Goal: Book appointment/travel/reservation

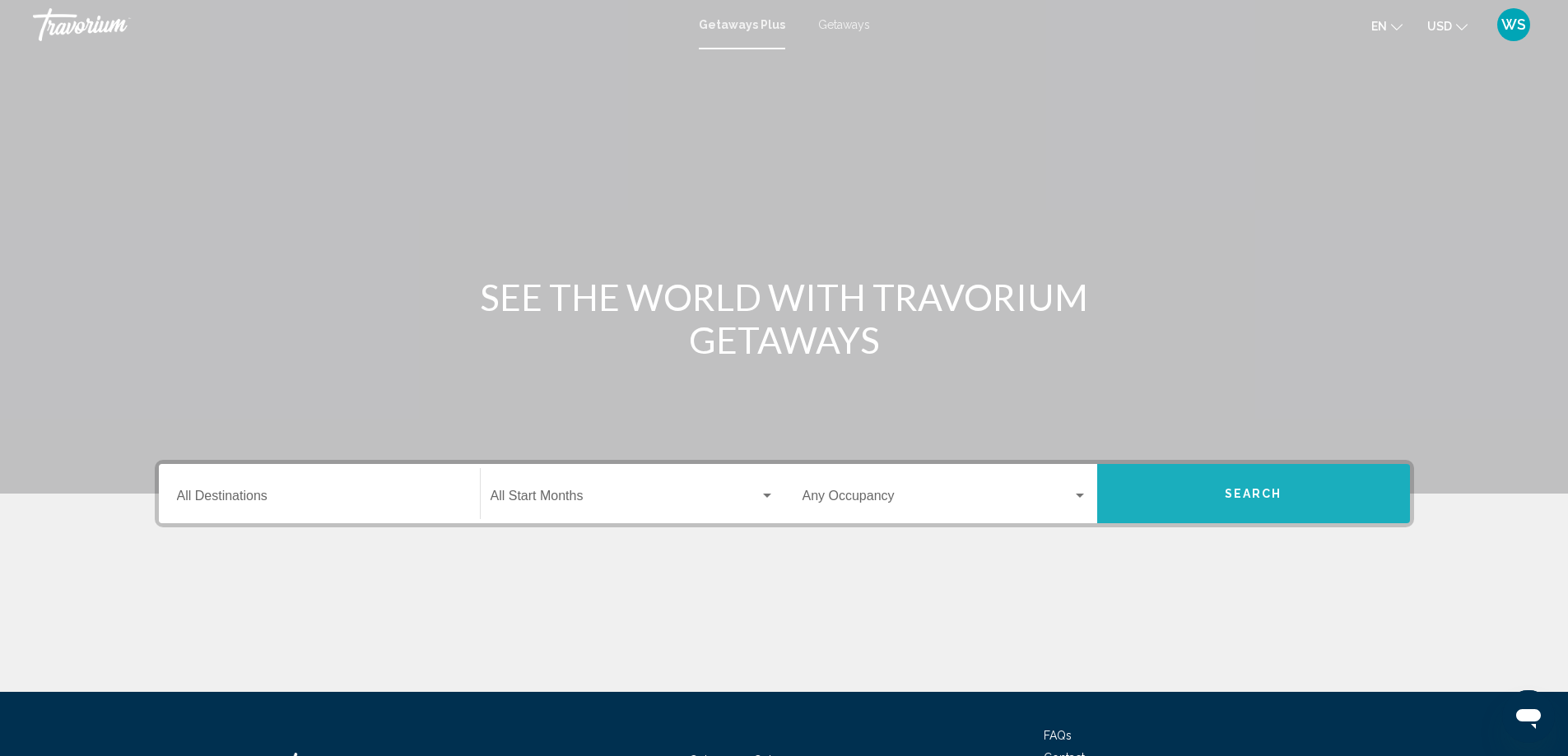
click at [1208, 503] on button "Search" at bounding box center [1254, 494] width 313 height 59
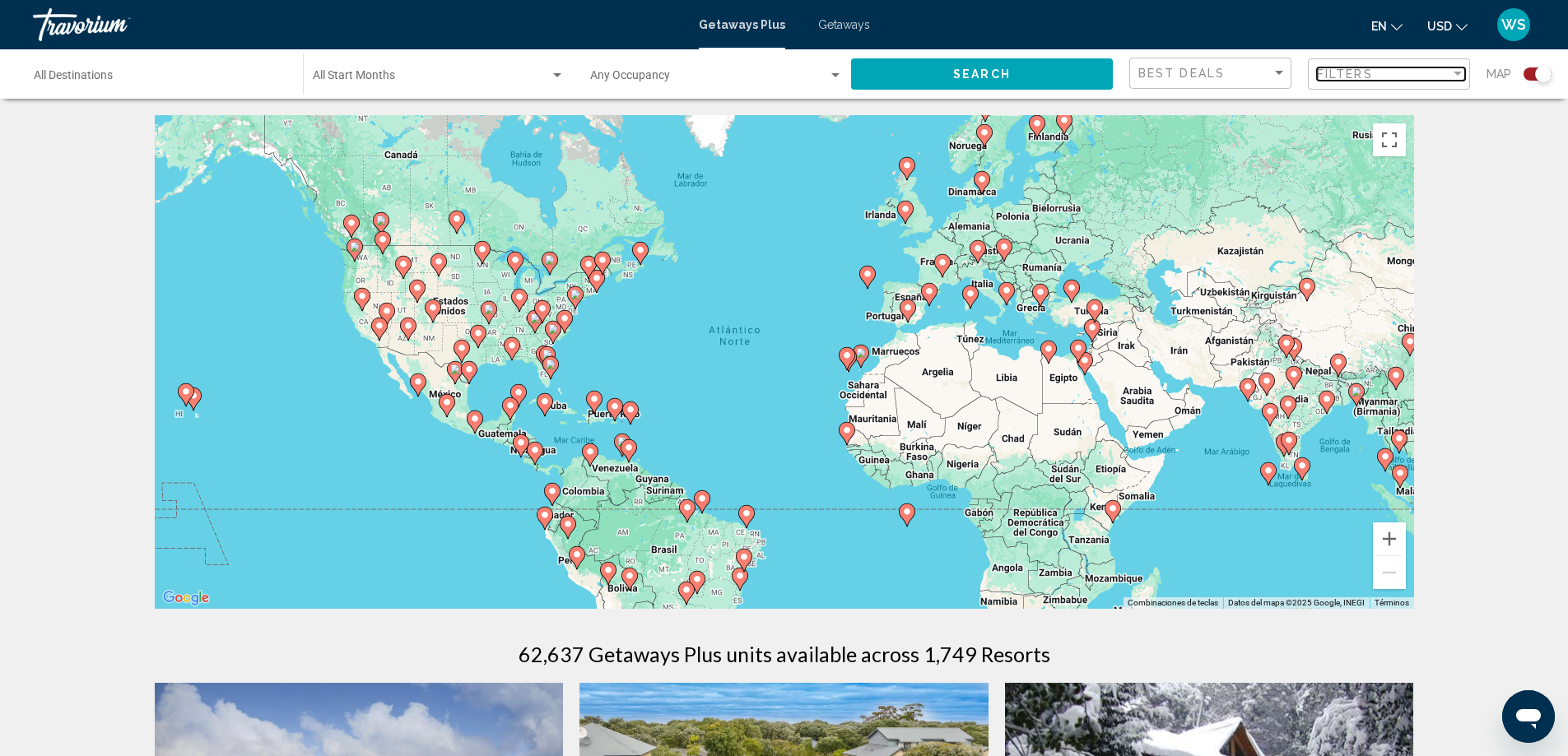
click at [1447, 73] on div "Filters" at bounding box center [1383, 74] width 133 height 14
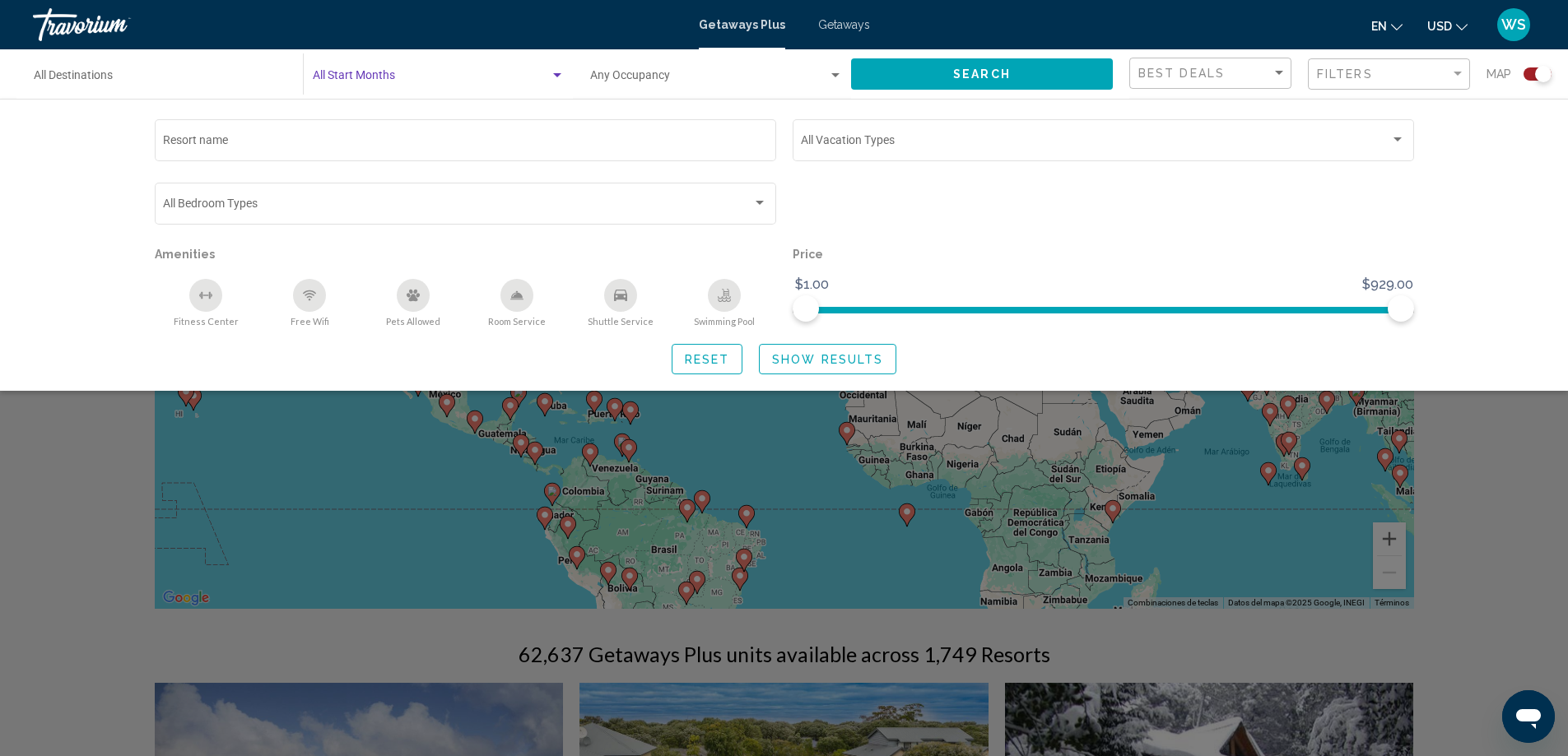
click at [554, 78] on div "Search widget" at bounding box center [557, 76] width 15 height 14
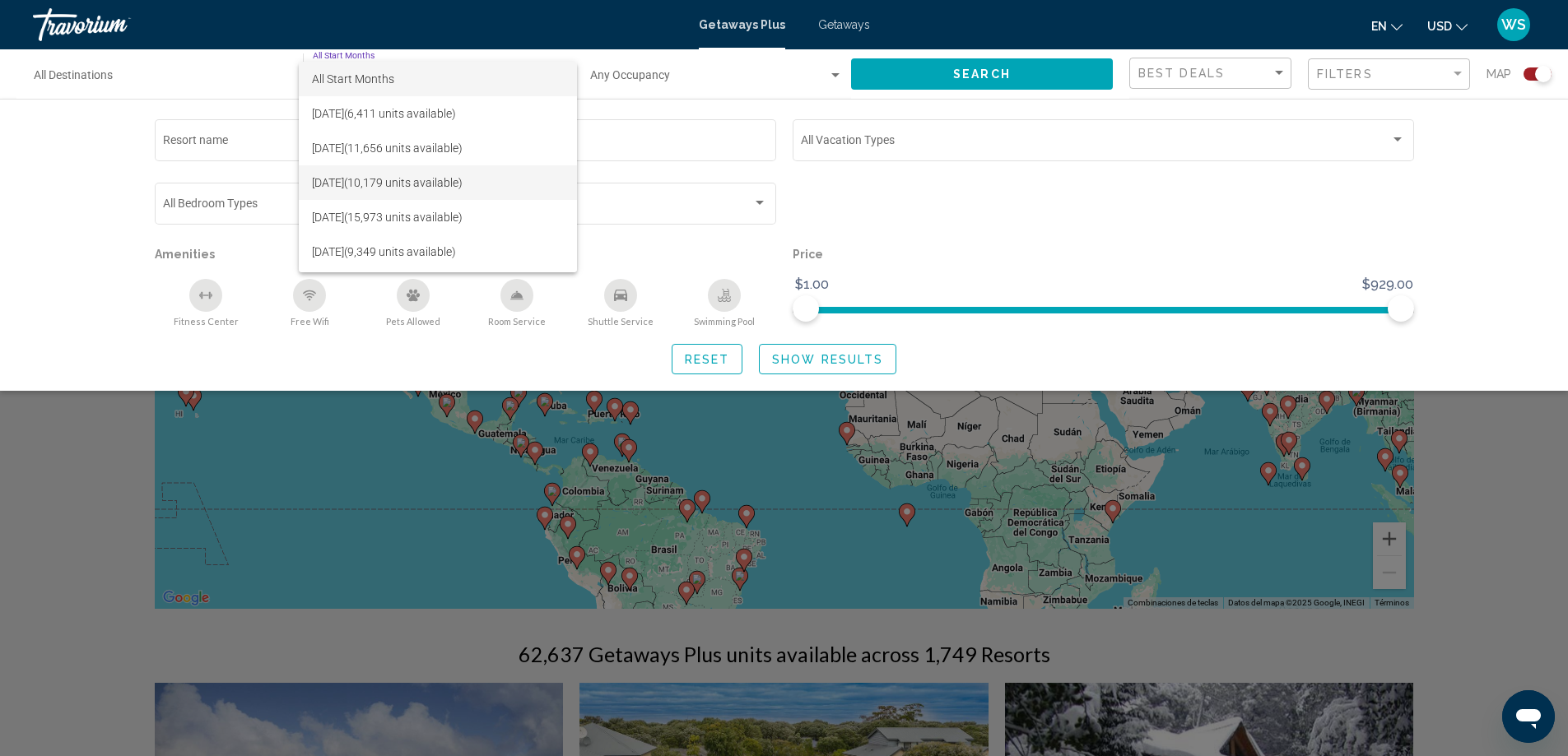
click at [408, 185] on span "[DATE] (10,179 units available)" at bounding box center [437, 183] width 252 height 35
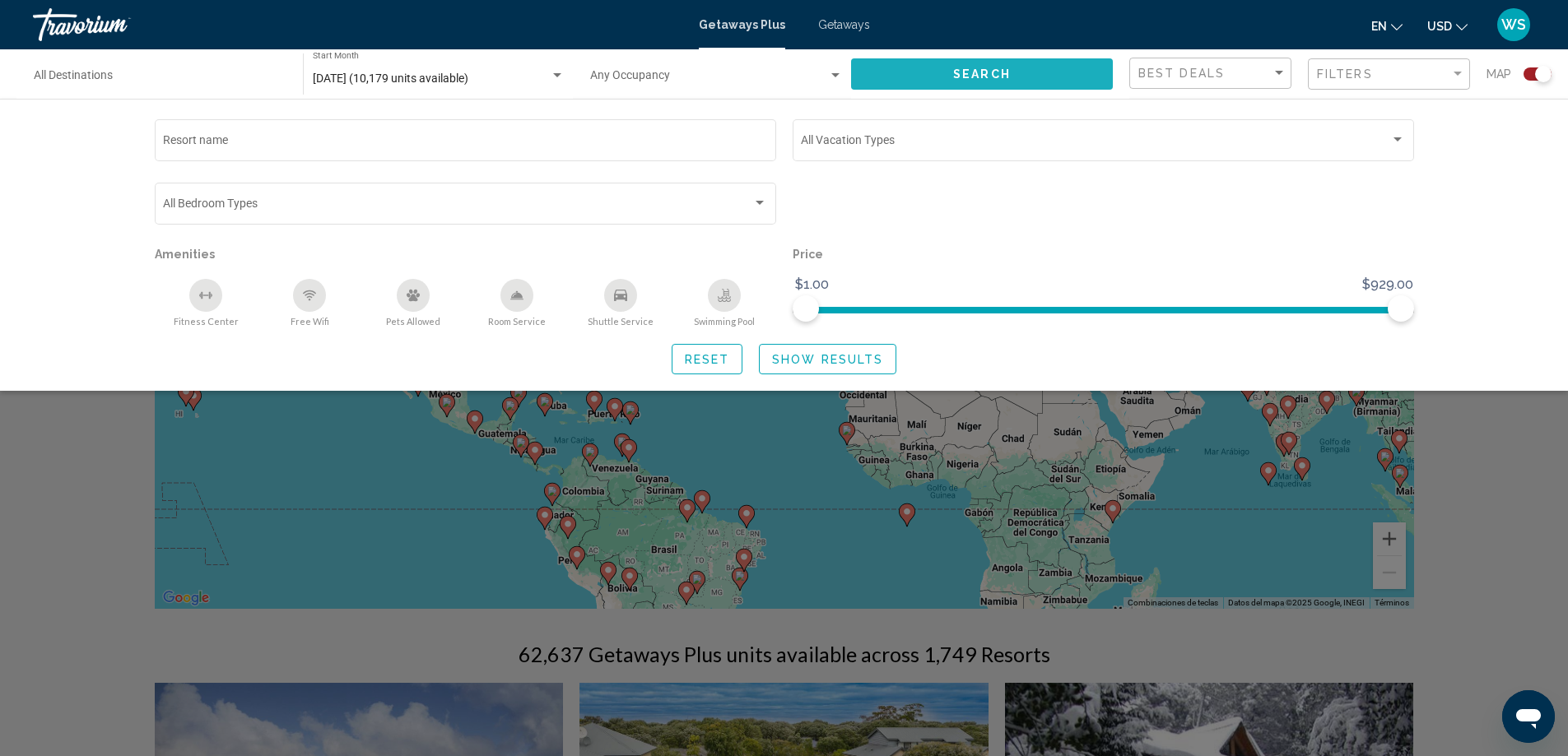
click at [954, 77] on span "Search" at bounding box center [982, 75] width 57 height 14
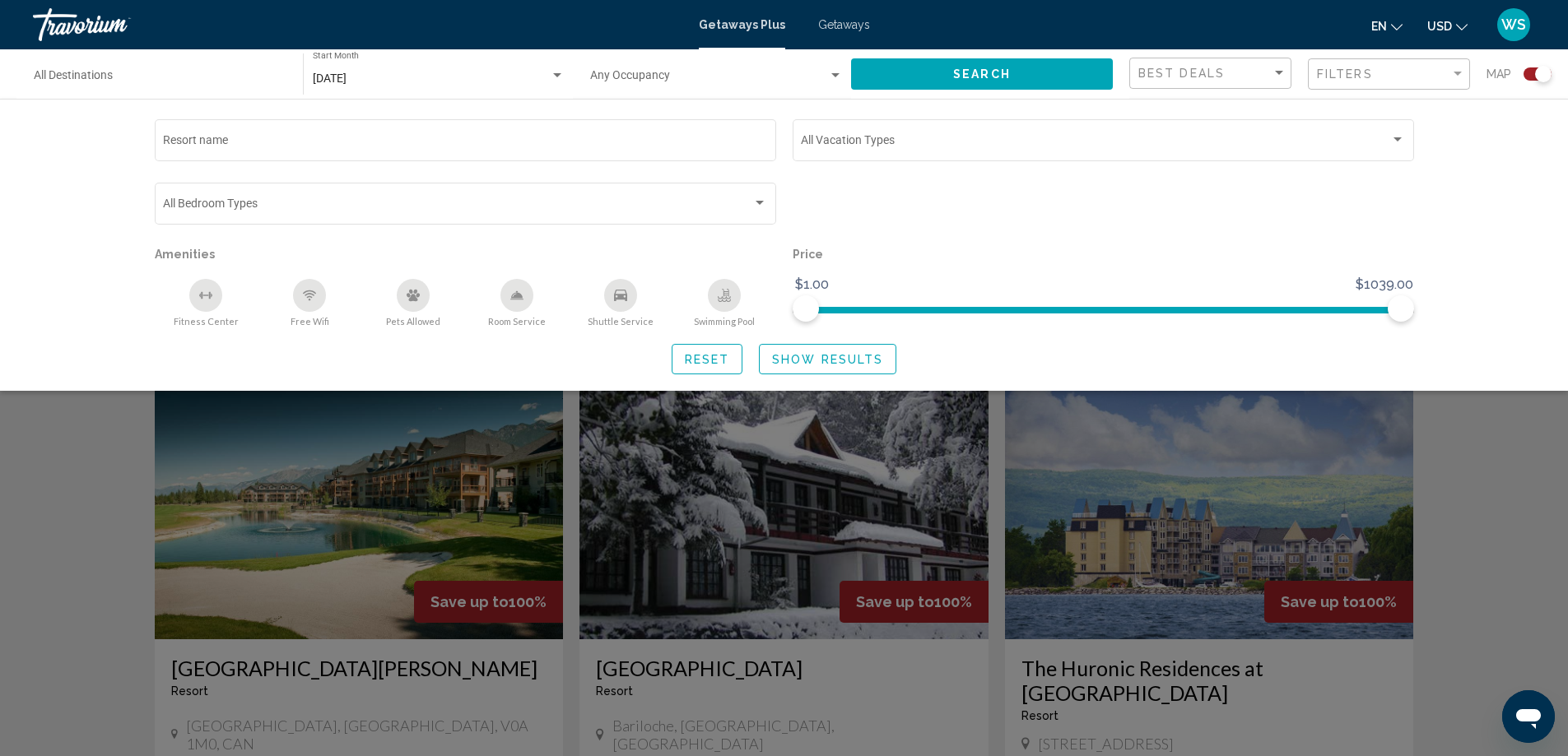
scroll to position [296, 0]
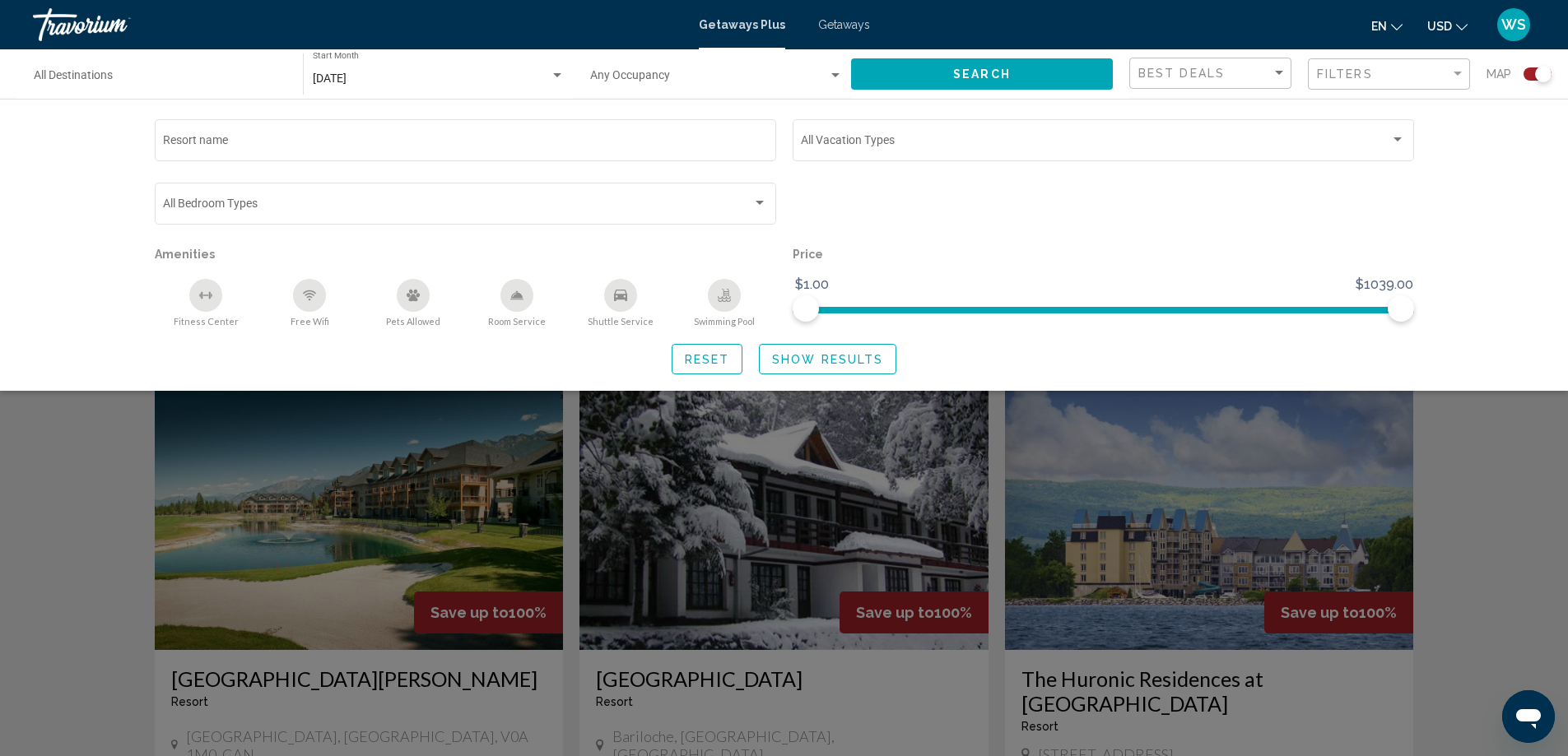
drag, startPoint x: 1514, startPoint y: 320, endPoint x: 1496, endPoint y: 329, distance: 20.1
click at [1514, 320] on div "Resort name Vacation Types All Vacation Types Bedroom Types All Bedroom Types A…" at bounding box center [784, 245] width 1568 height 292
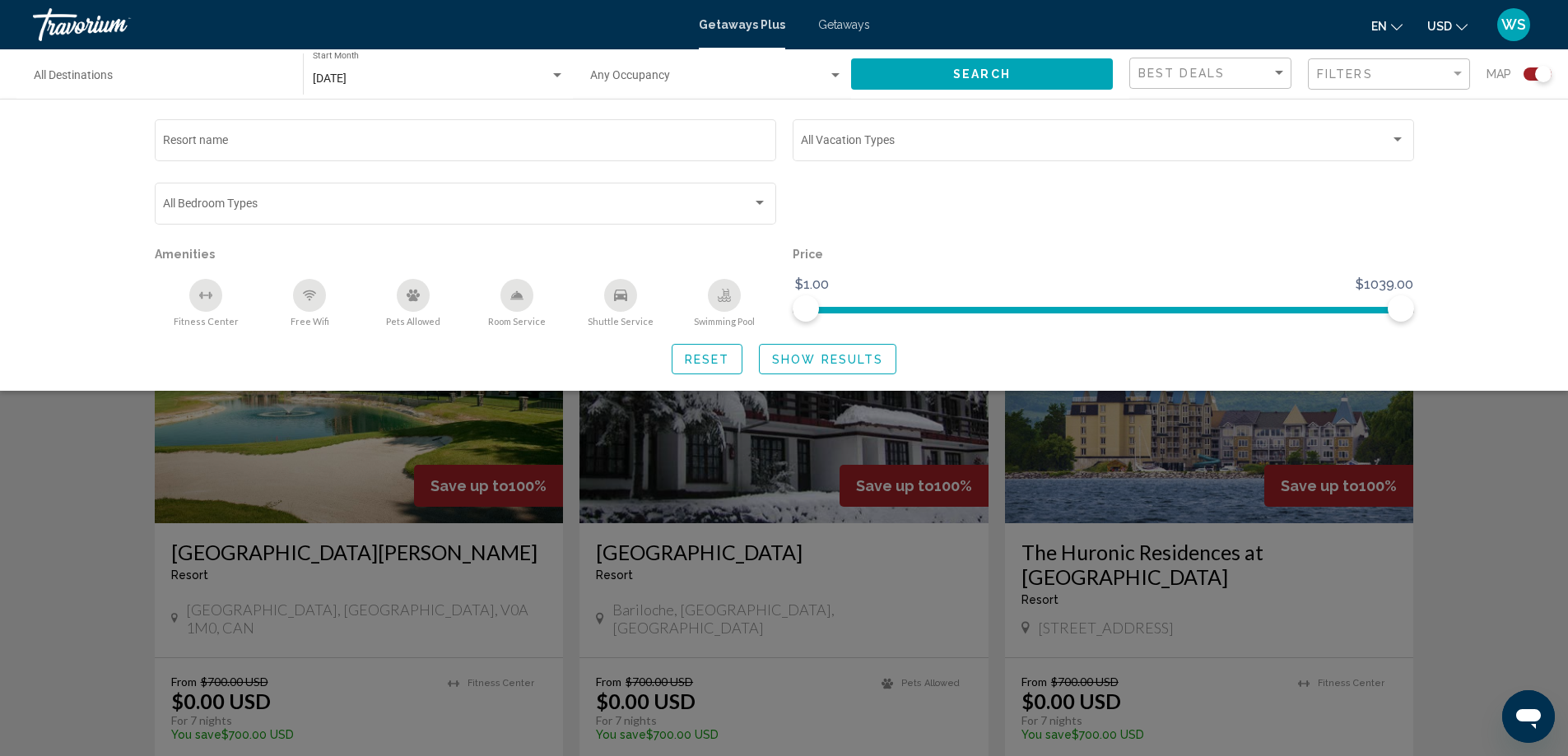
scroll to position [397, 0]
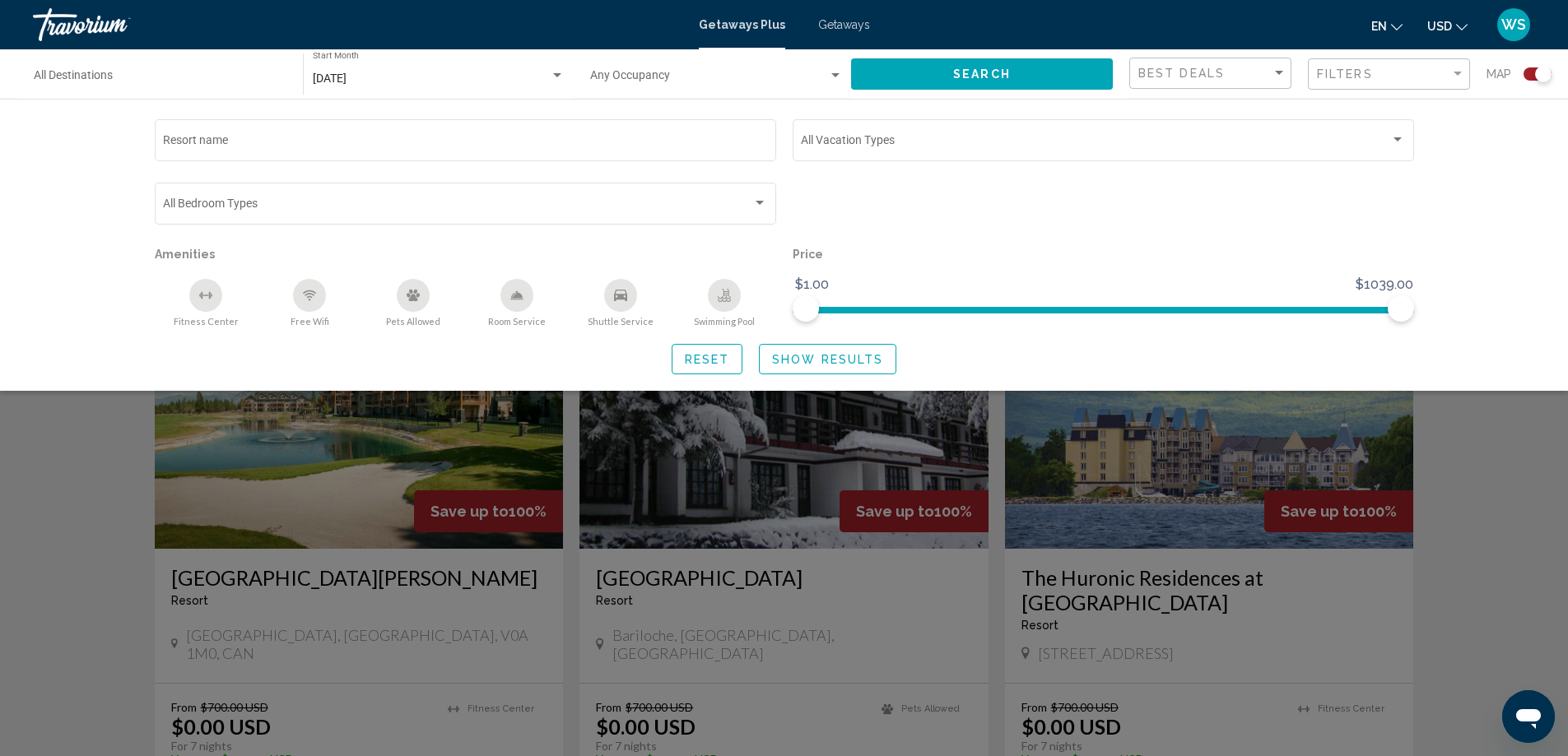
click at [1477, 500] on div "Search widget" at bounding box center [784, 501] width 1568 height 509
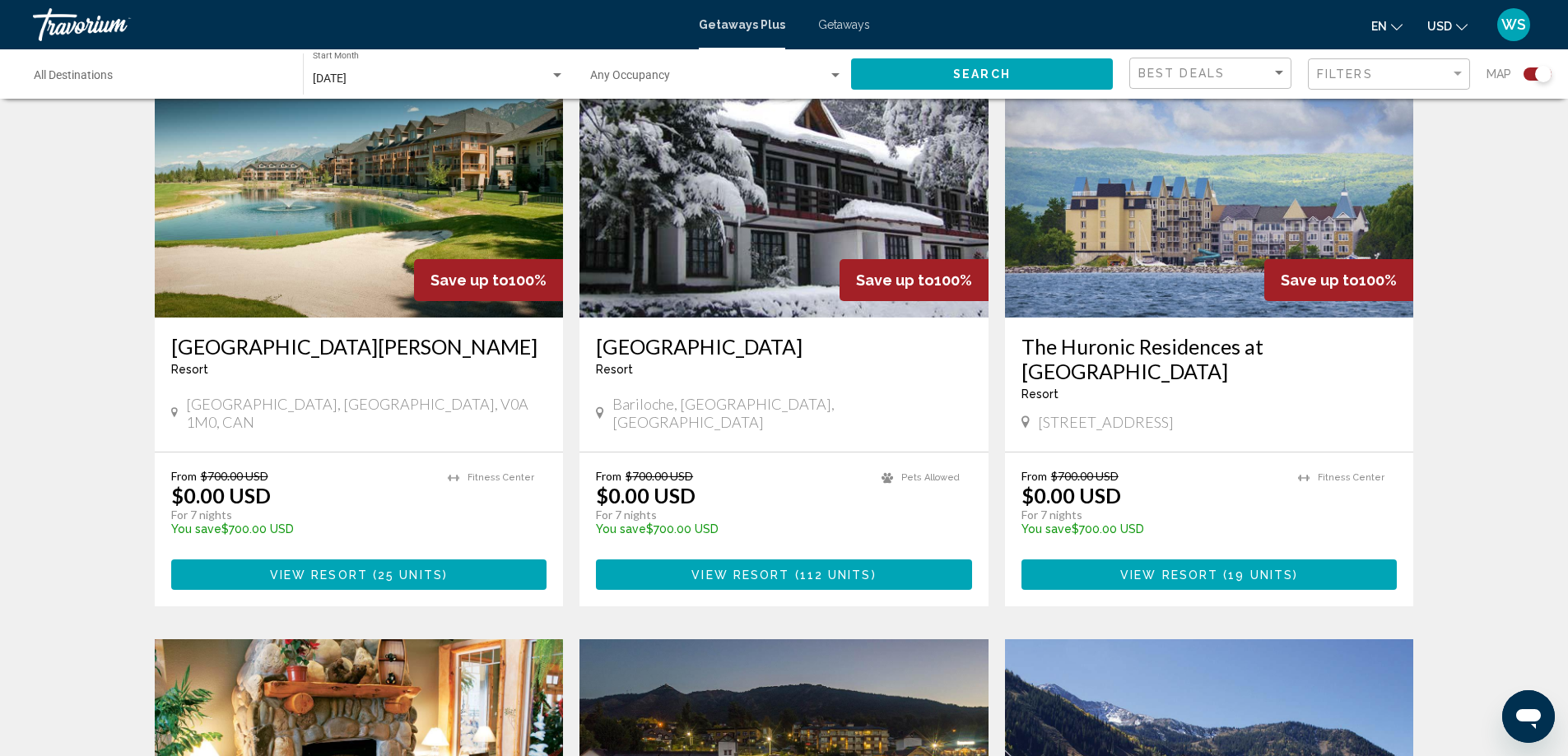
scroll to position [532, 0]
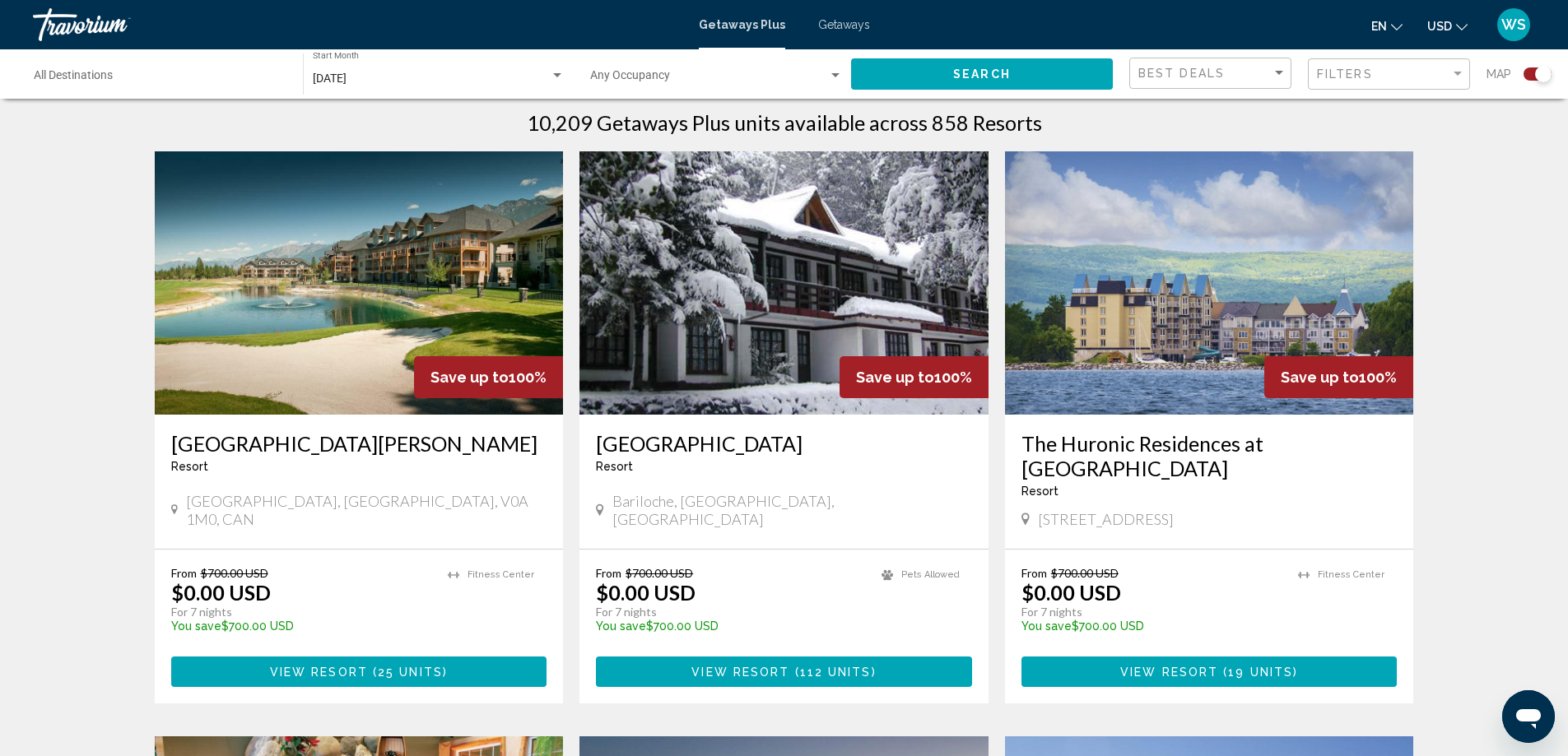
click at [304, 331] on img "Main content" at bounding box center [359, 283] width 409 height 263
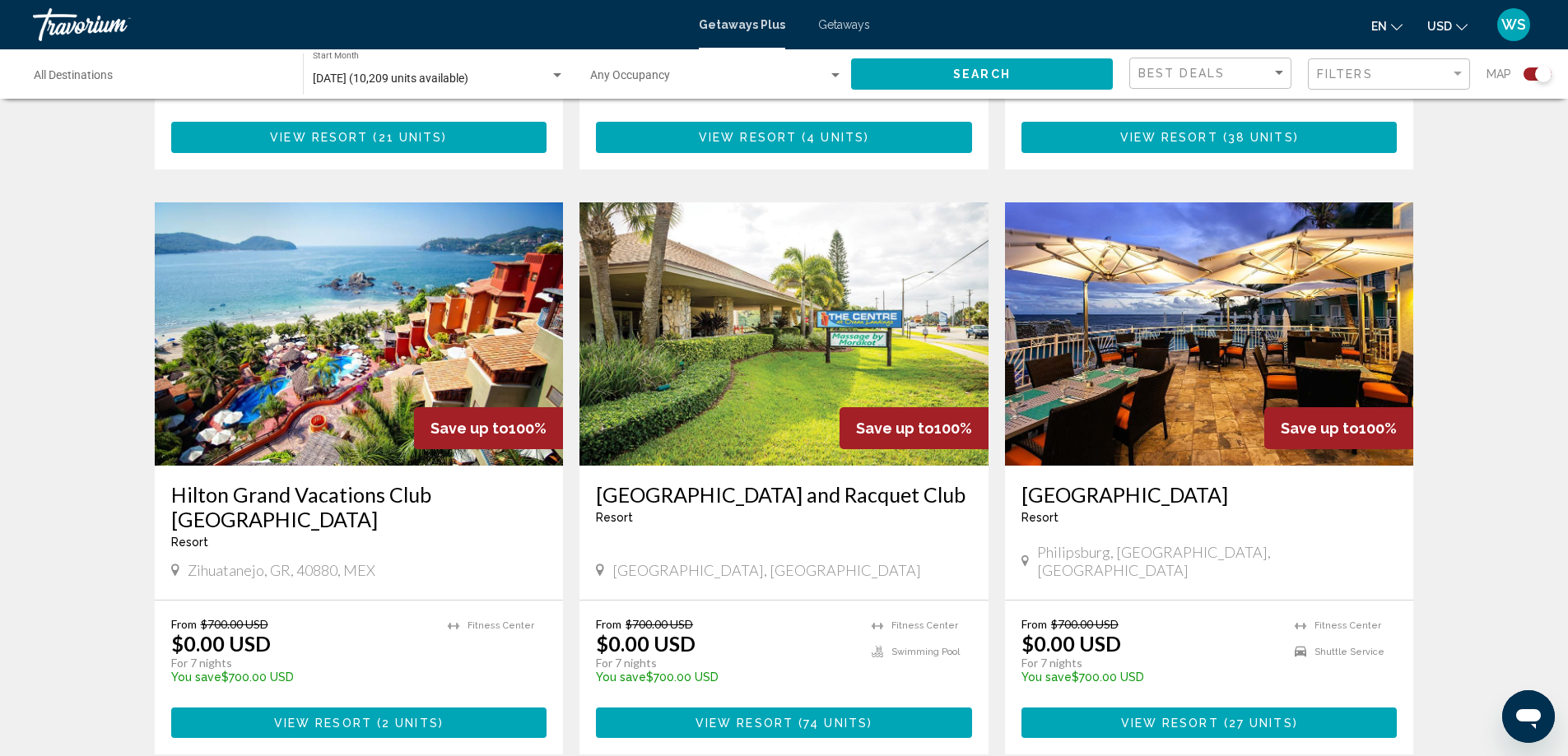
scroll to position [1648, 0]
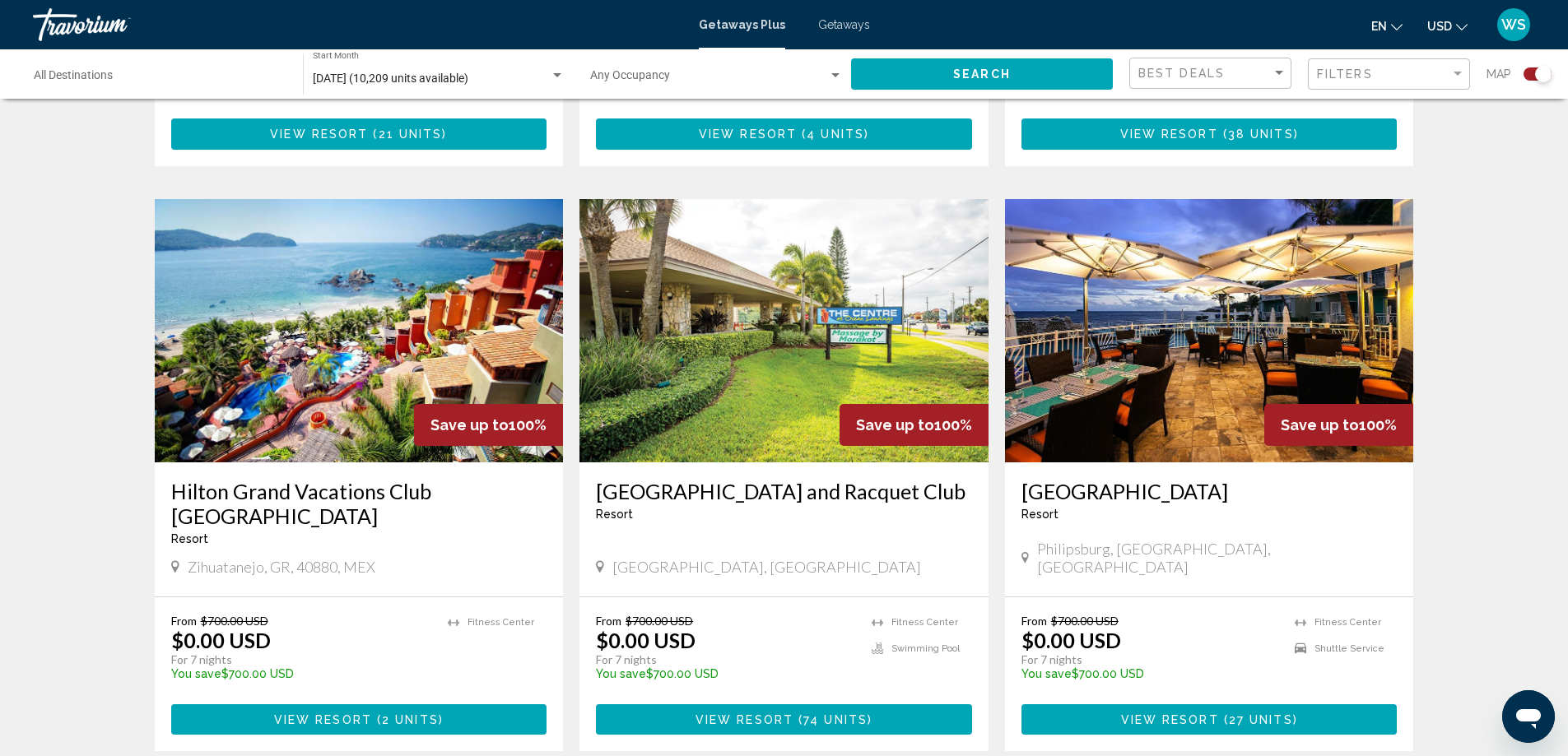
click at [799, 367] on img "Main content" at bounding box center [784, 330] width 409 height 263
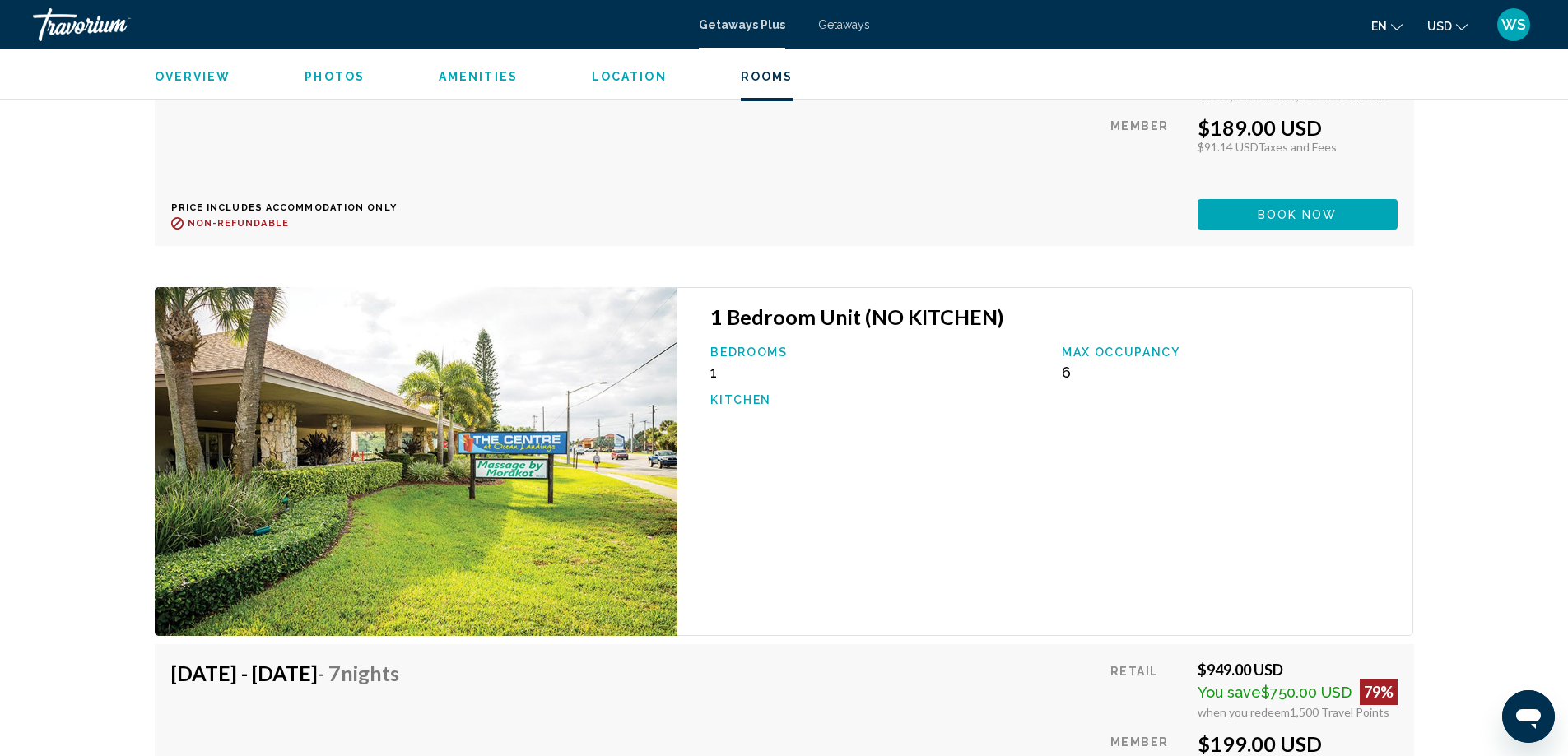
scroll to position [3680, 0]
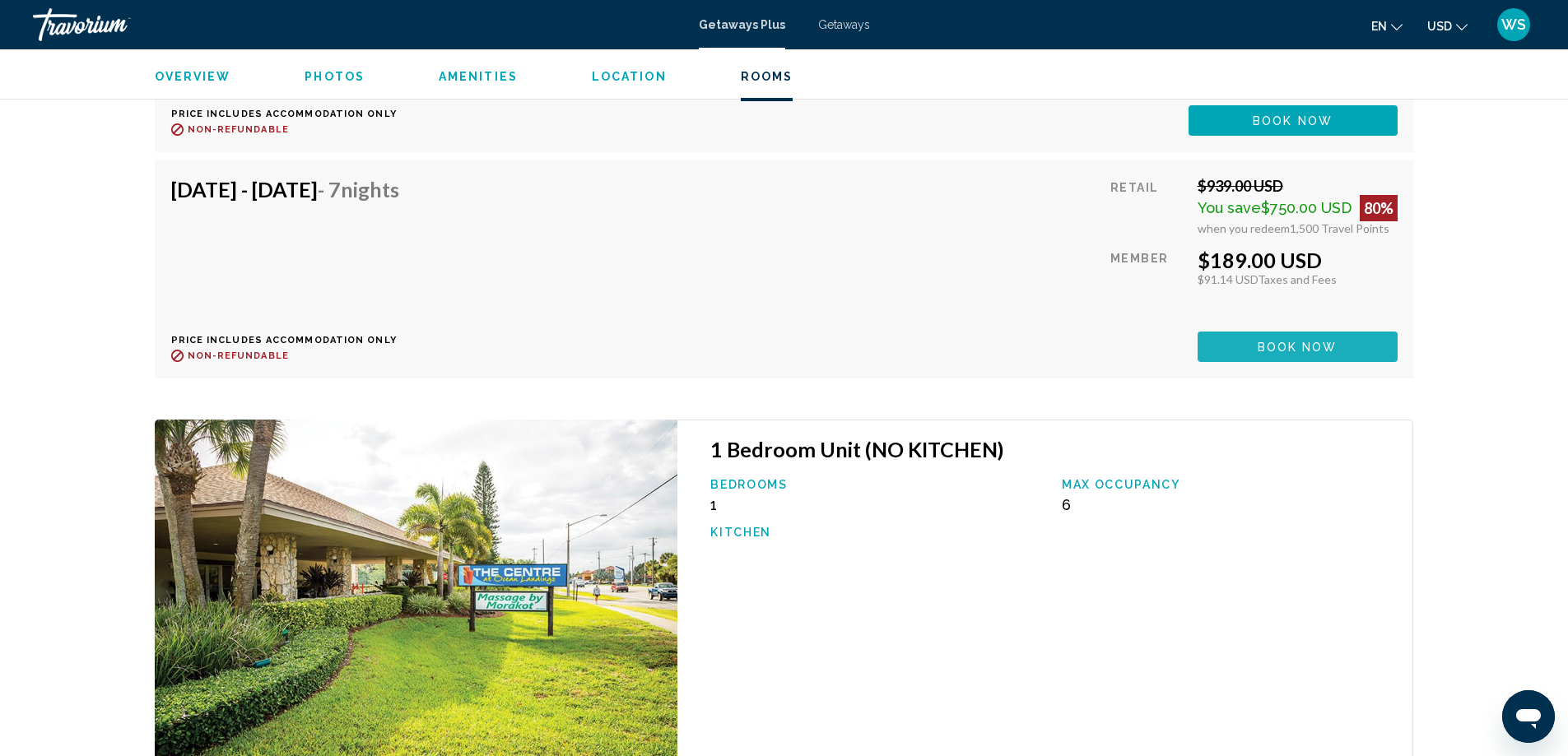
click at [1267, 341] on span "Book now" at bounding box center [1298, 348] width 80 height 14
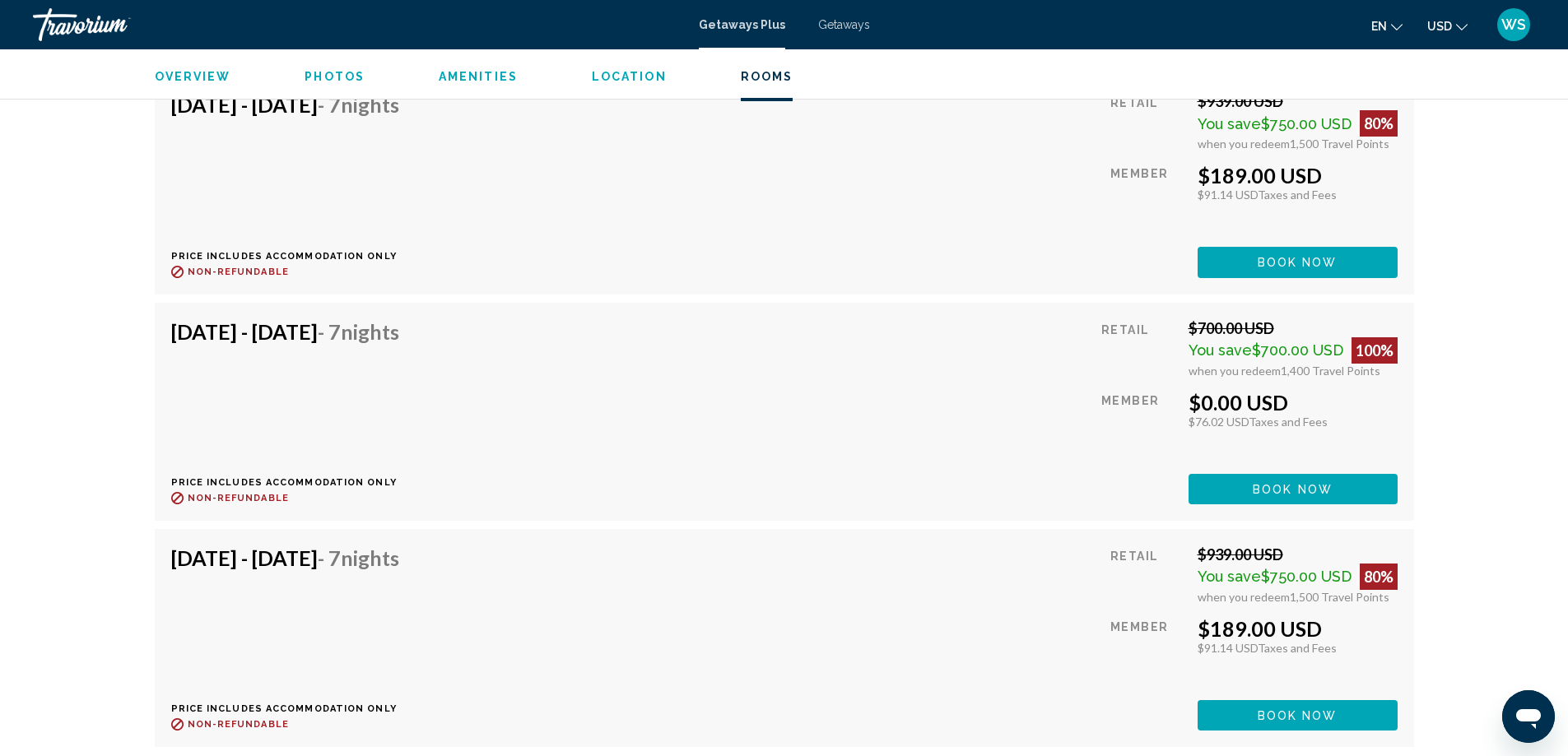
scroll to position [3322, 0]
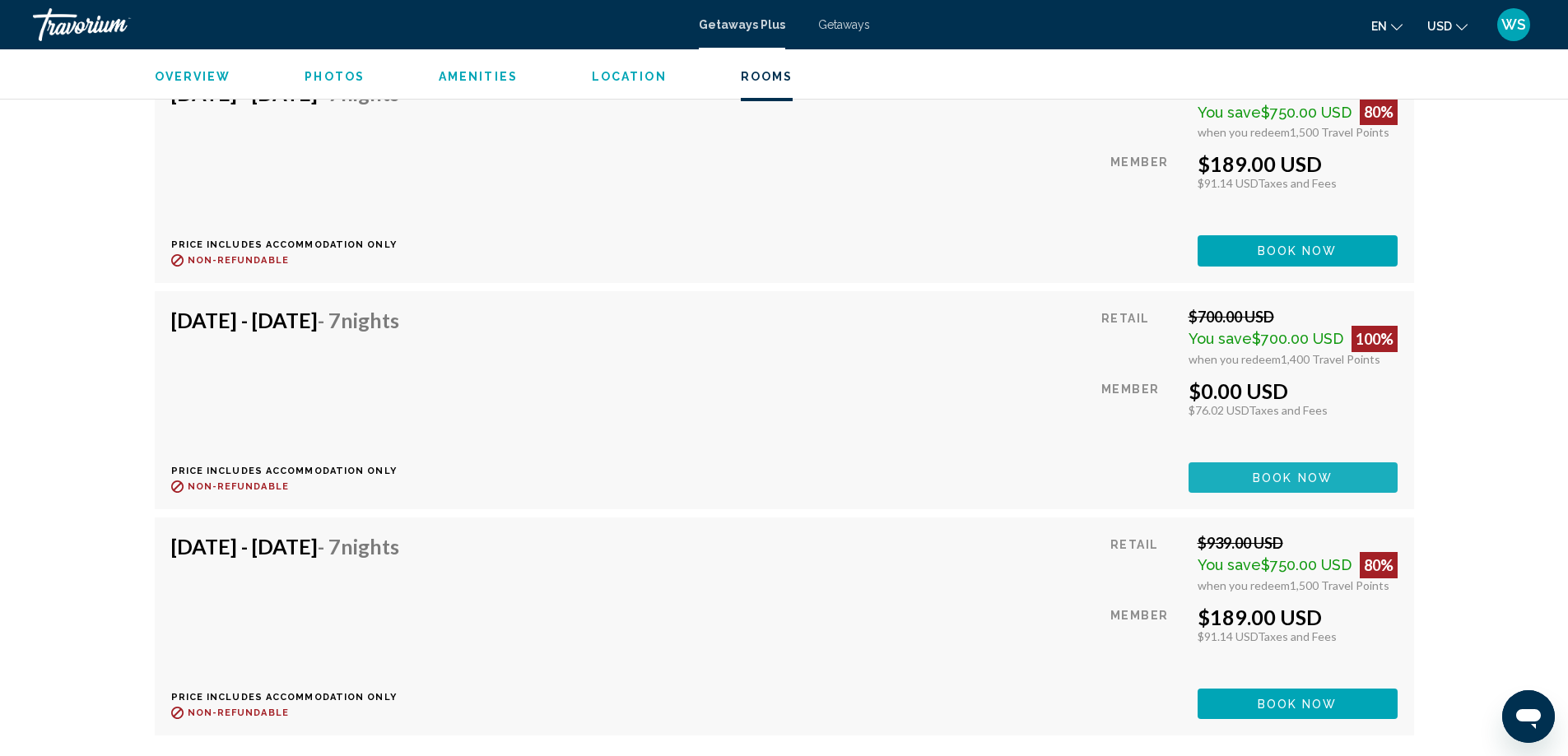
click at [1257, 471] on span "Book now" at bounding box center [1293, 478] width 80 height 14
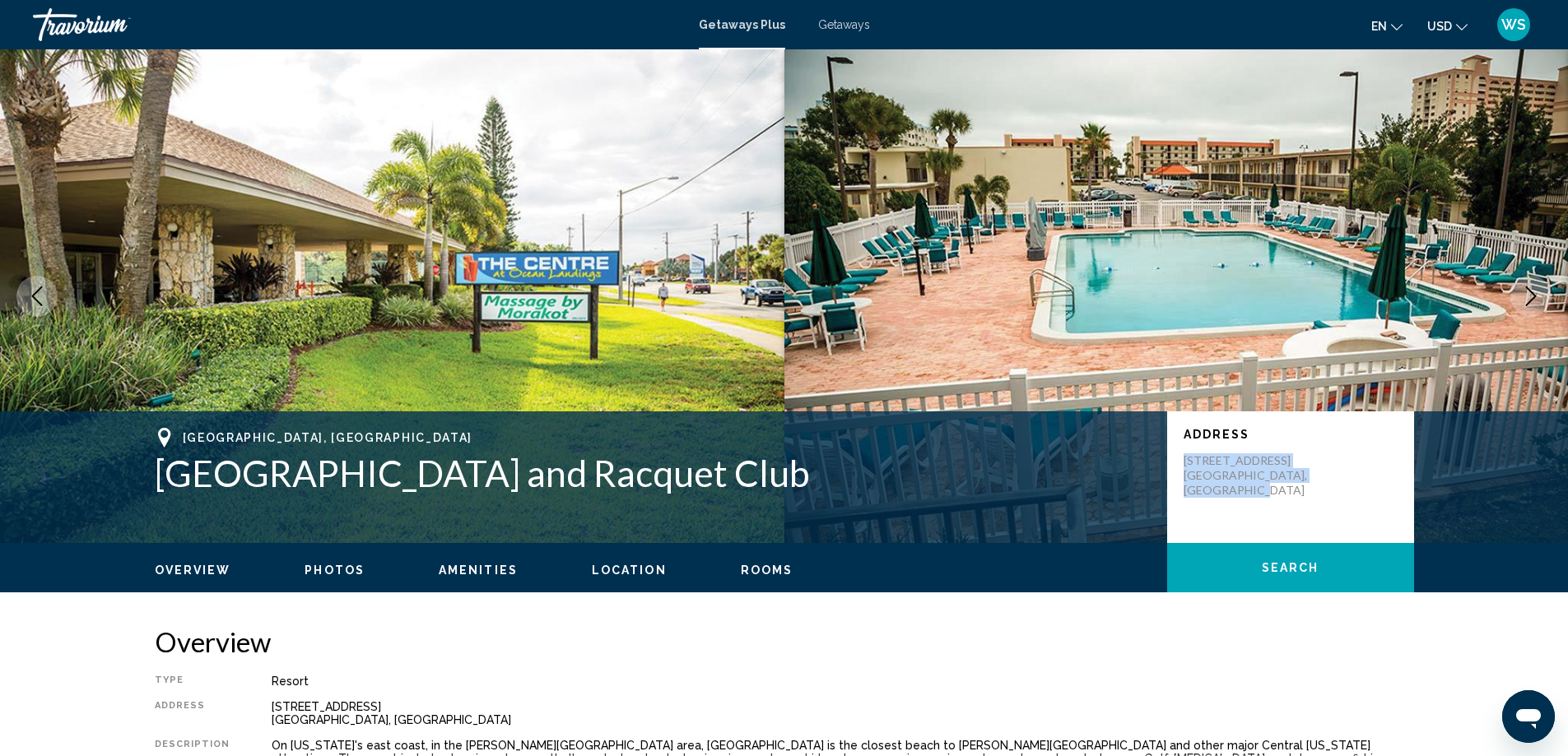
drag, startPoint x: 1276, startPoint y: 514, endPoint x: 1180, endPoint y: 460, distance: 110.1
click at [1180, 460] on div "Address [STREET_ADDRESS]" at bounding box center [1291, 477] width 247 height 132
click at [1361, 498] on div "[STREET_ADDRESS]" at bounding box center [1291, 476] width 214 height 45
drag, startPoint x: 143, startPoint y: 470, endPoint x: 797, endPoint y: 492, distance: 654.4
click at [797, 492] on div "[GEOGRAPHIC_DATA] [GEOGRAPHIC_DATA] and Racquet Club Address [STREET_ADDRESS]" at bounding box center [784, 477] width 1326 height 99
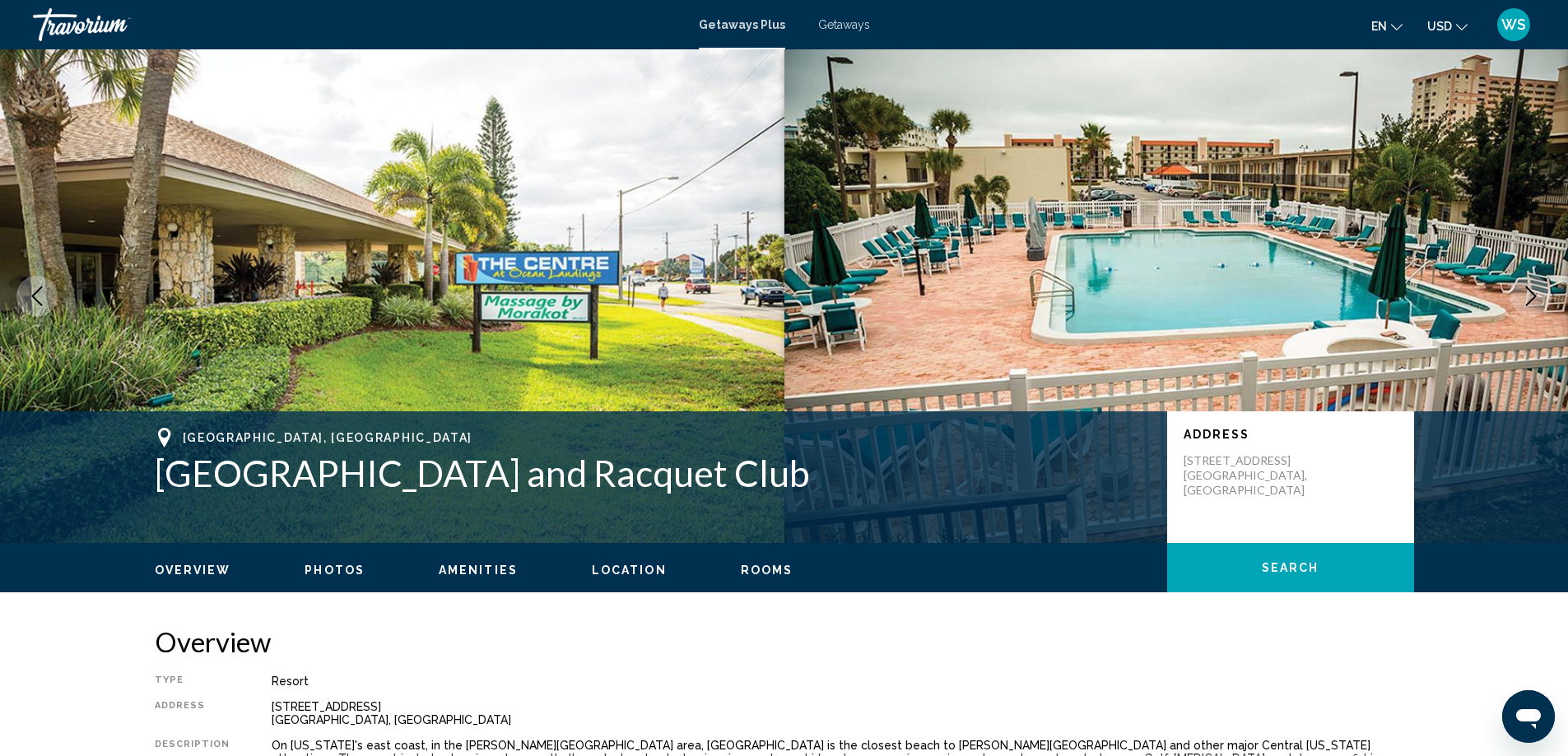
copy h1 "[GEOGRAPHIC_DATA] and Racquet Club"
click at [610, 140] on img "Main content" at bounding box center [392, 296] width 784 height 494
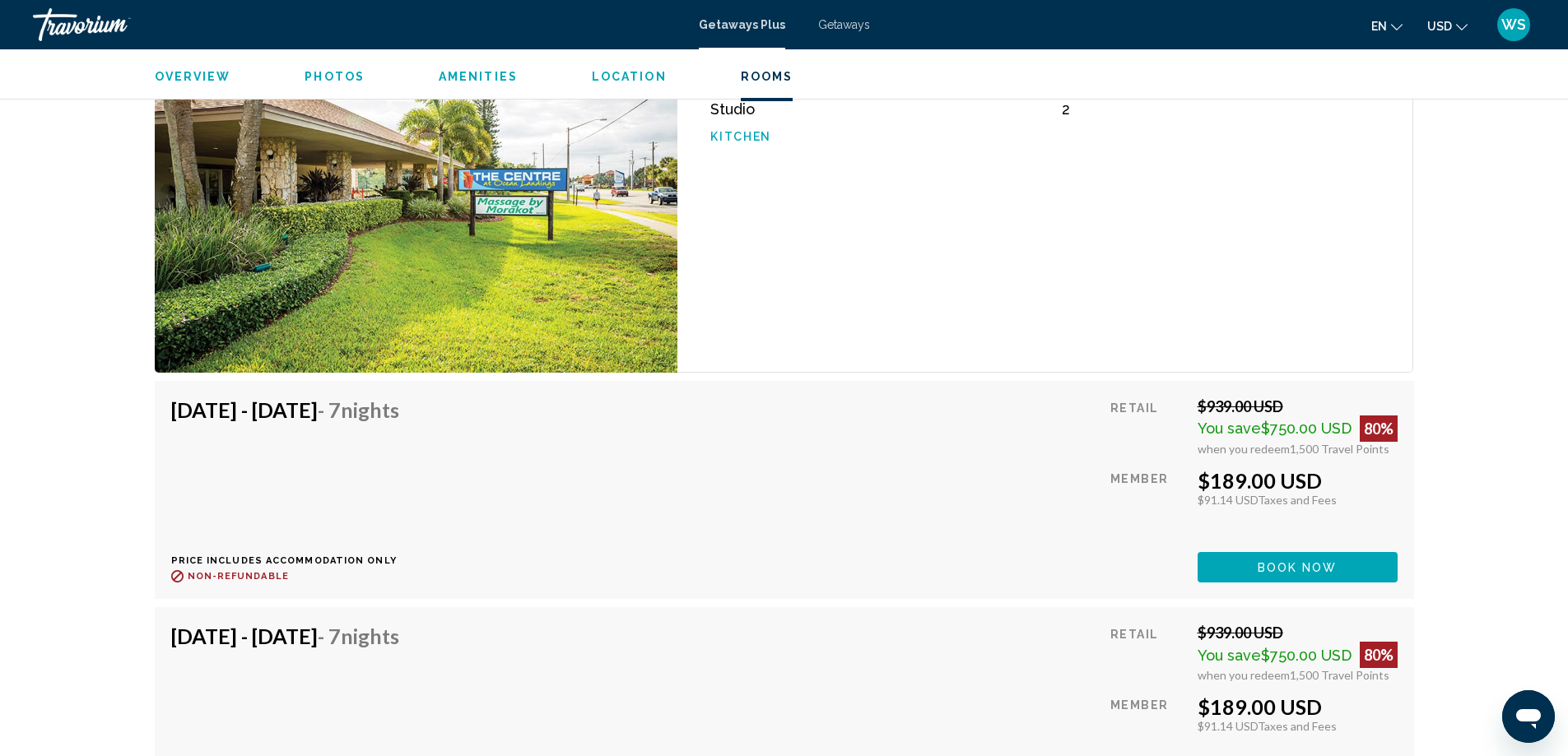
scroll to position [2791, 0]
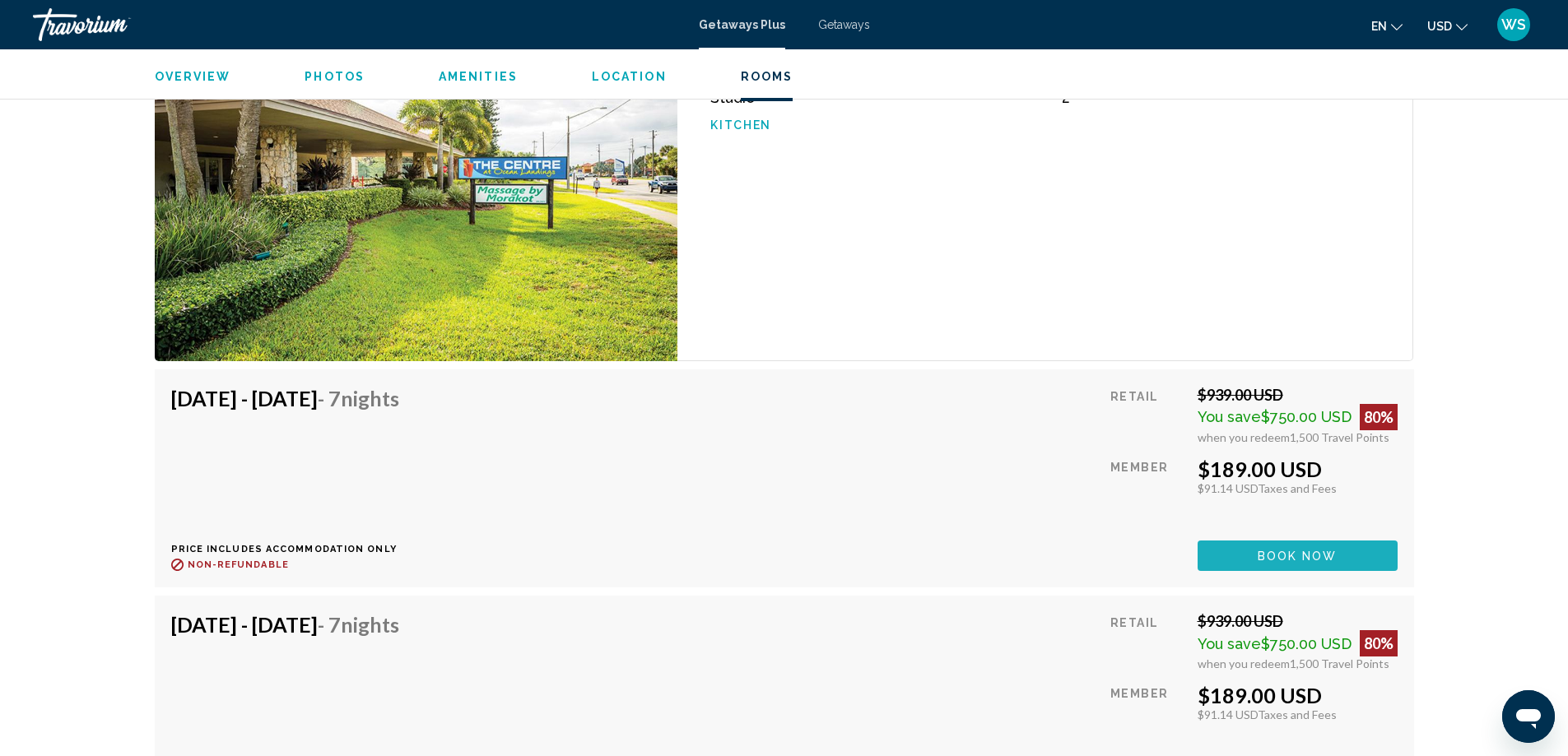
click at [1281, 550] on span "Book now" at bounding box center [1298, 557] width 80 height 14
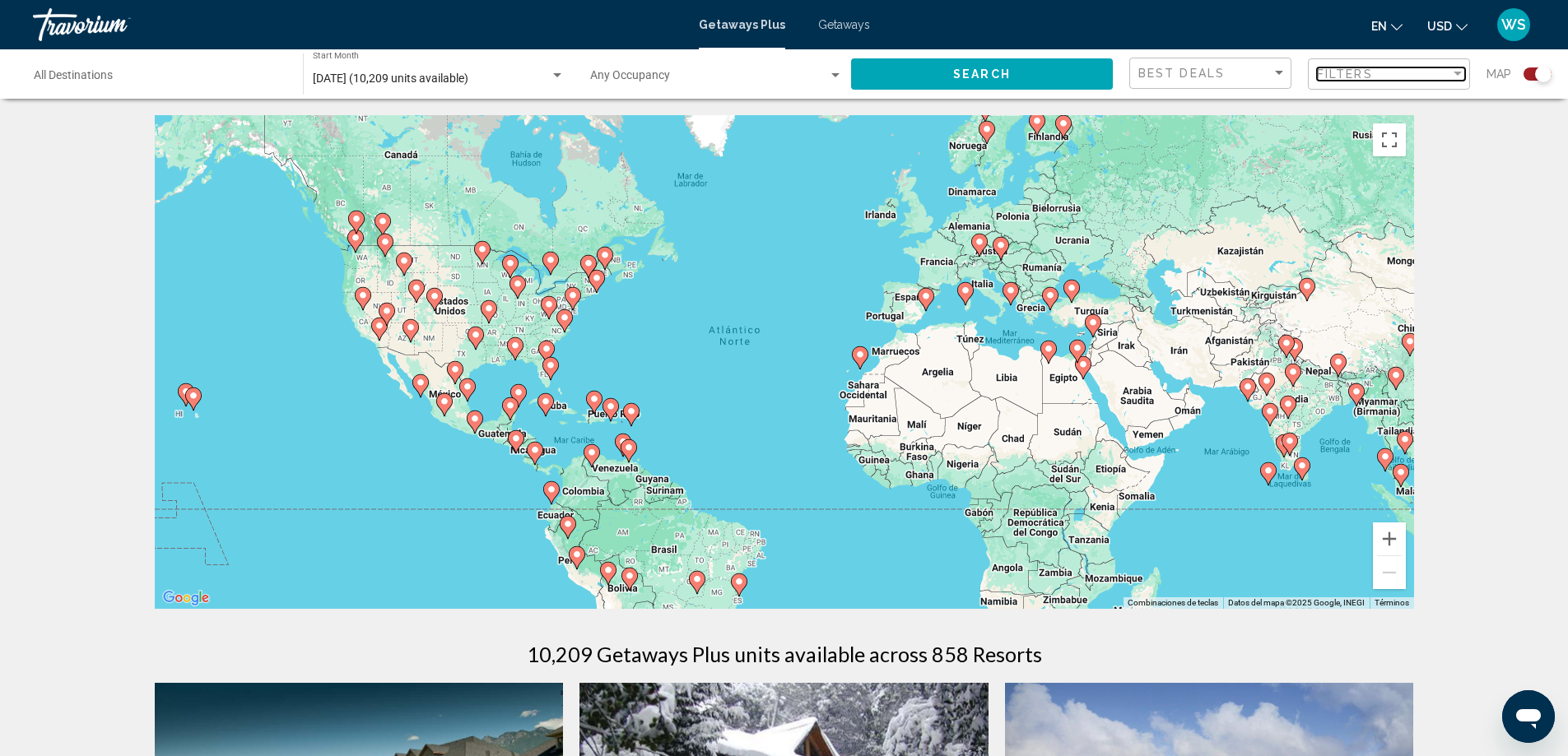
click at [1442, 73] on div "Filters" at bounding box center [1383, 74] width 133 height 14
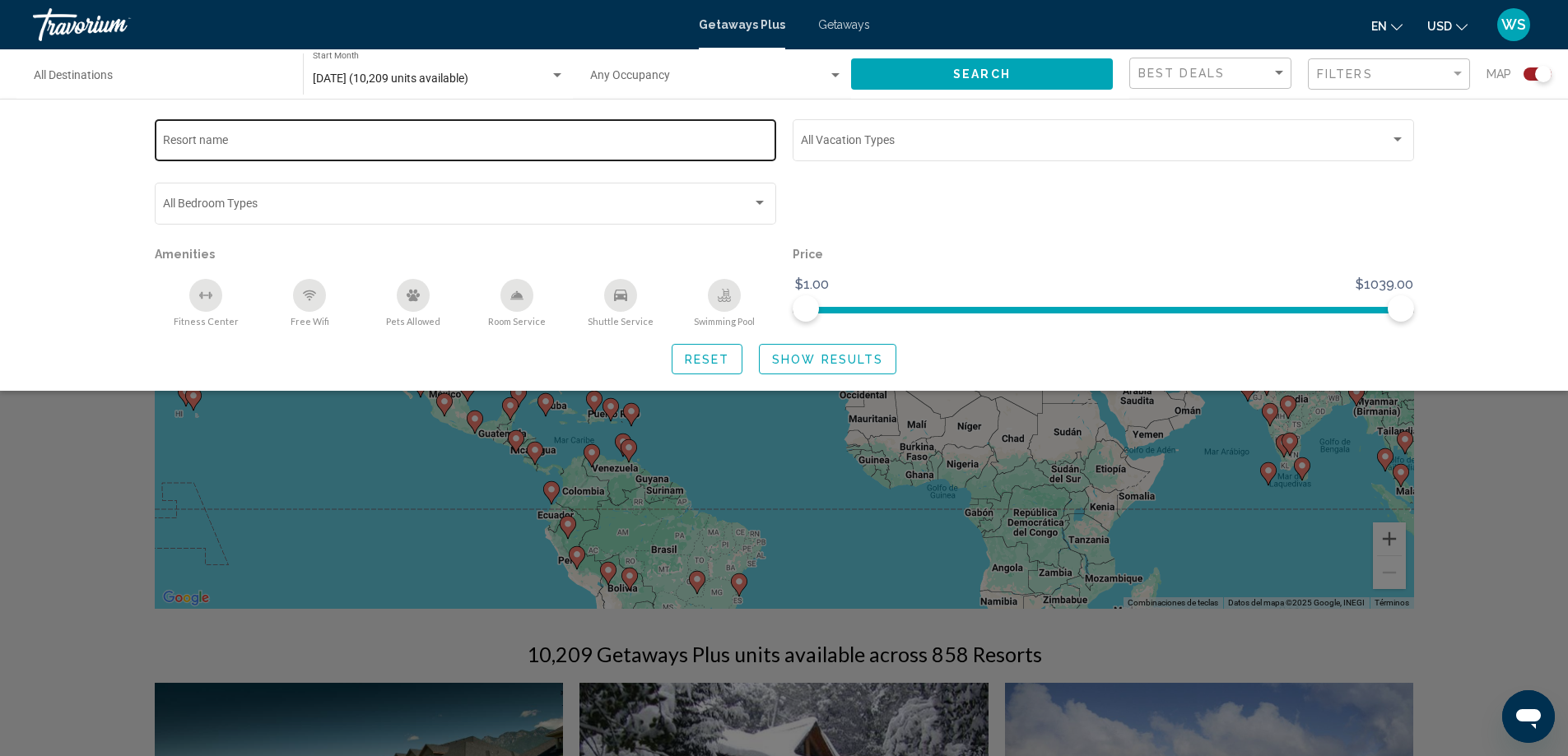
click at [381, 133] on div "Resort name" at bounding box center [466, 138] width 605 height 46
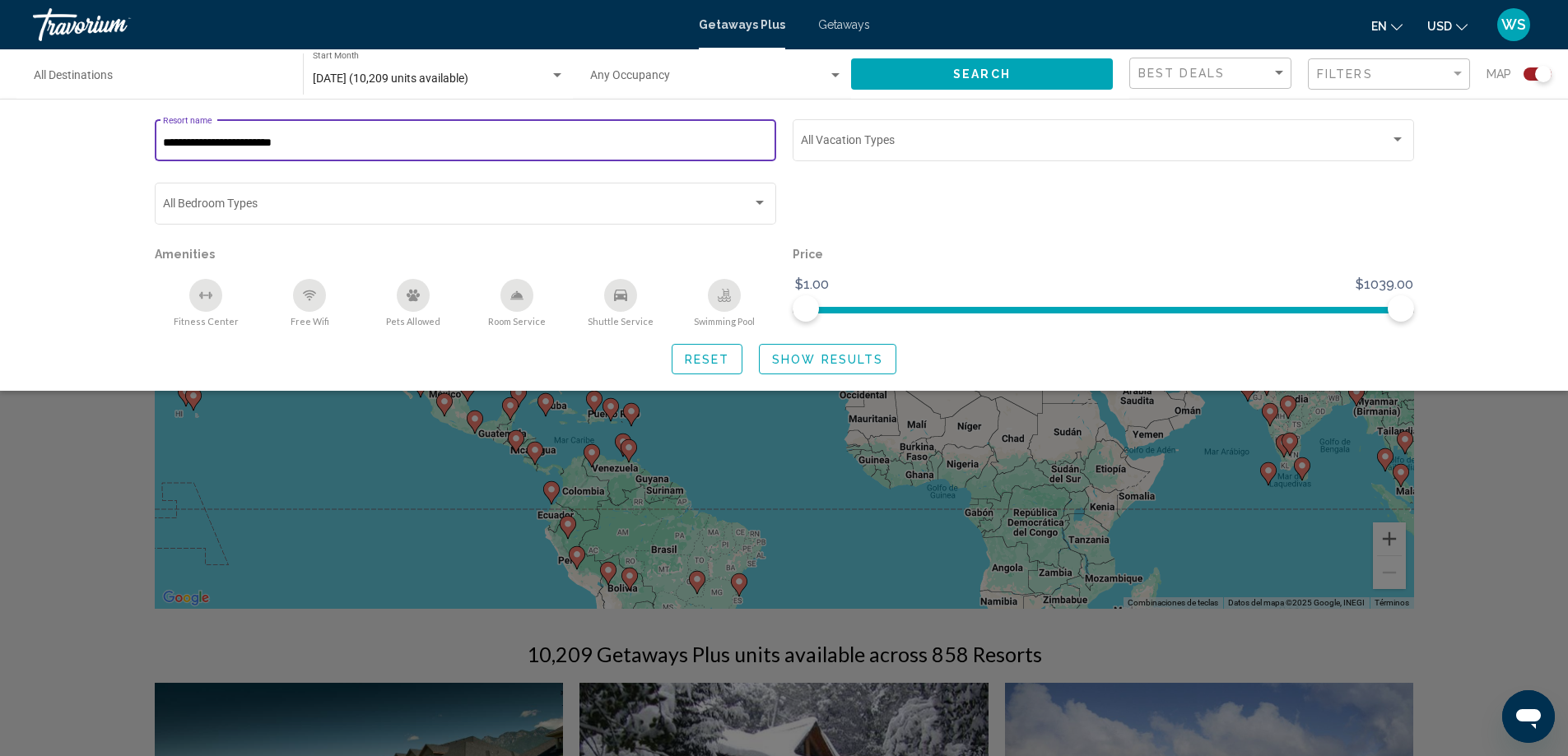
type input "**********"
click at [947, 222] on div "Search widget" at bounding box center [1103, 211] width 638 height 63
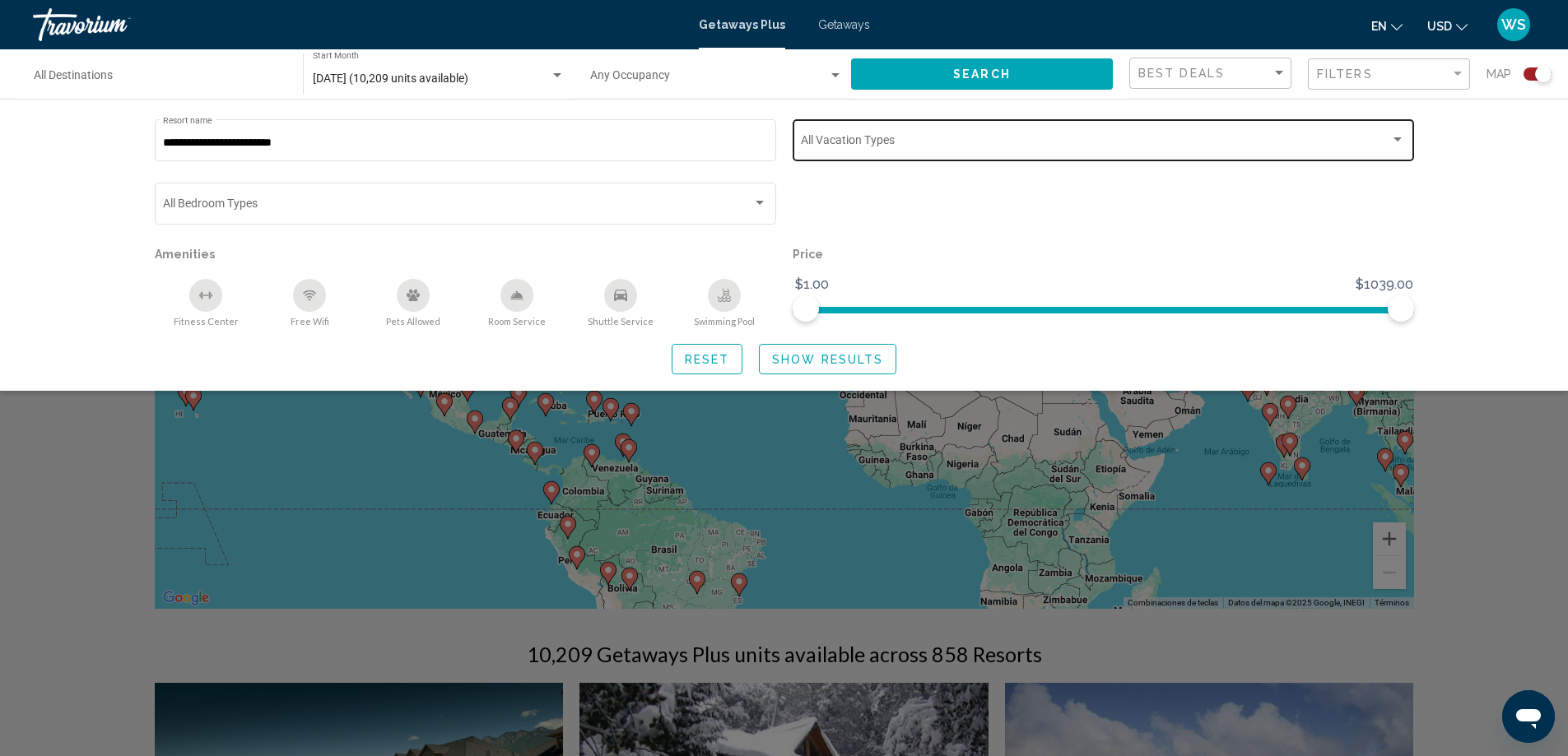
click at [1399, 146] on div "Search widget" at bounding box center [1398, 140] width 15 height 14
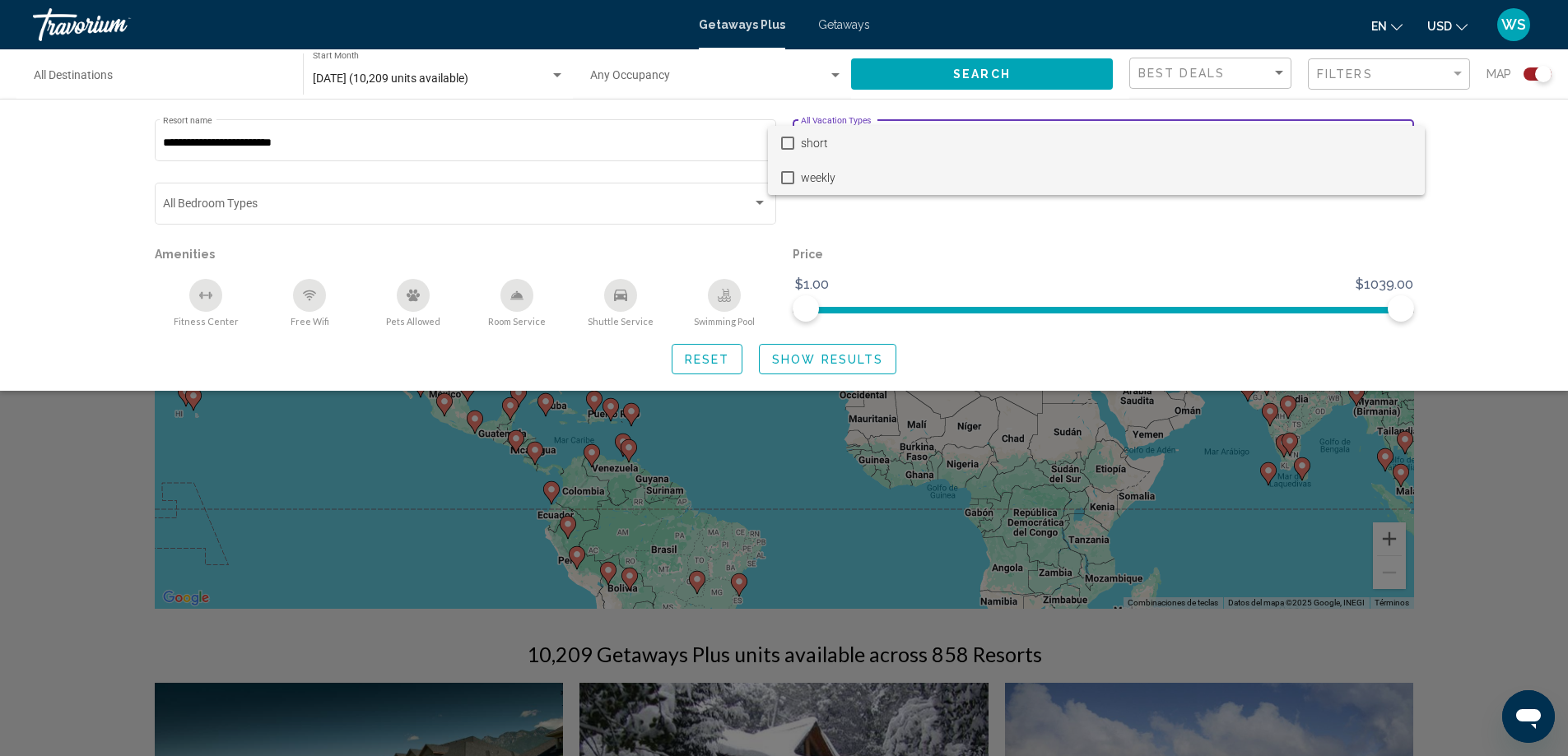
click at [784, 180] on mat-pseudo-checkbox at bounding box center [788, 178] width 14 height 14
click at [918, 243] on div at bounding box center [784, 378] width 1568 height 756
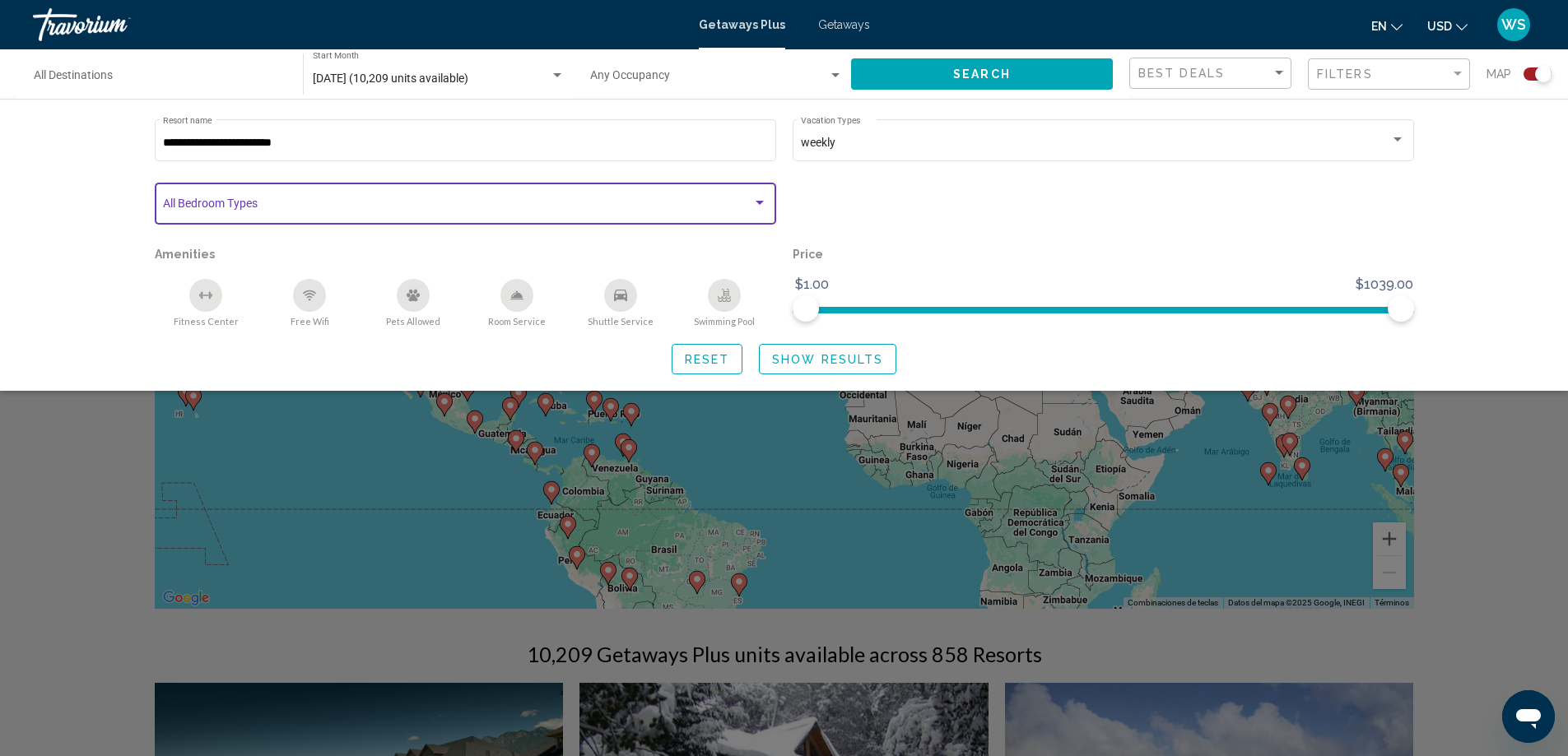
click at [761, 208] on div "Search widget" at bounding box center [759, 203] width 15 height 14
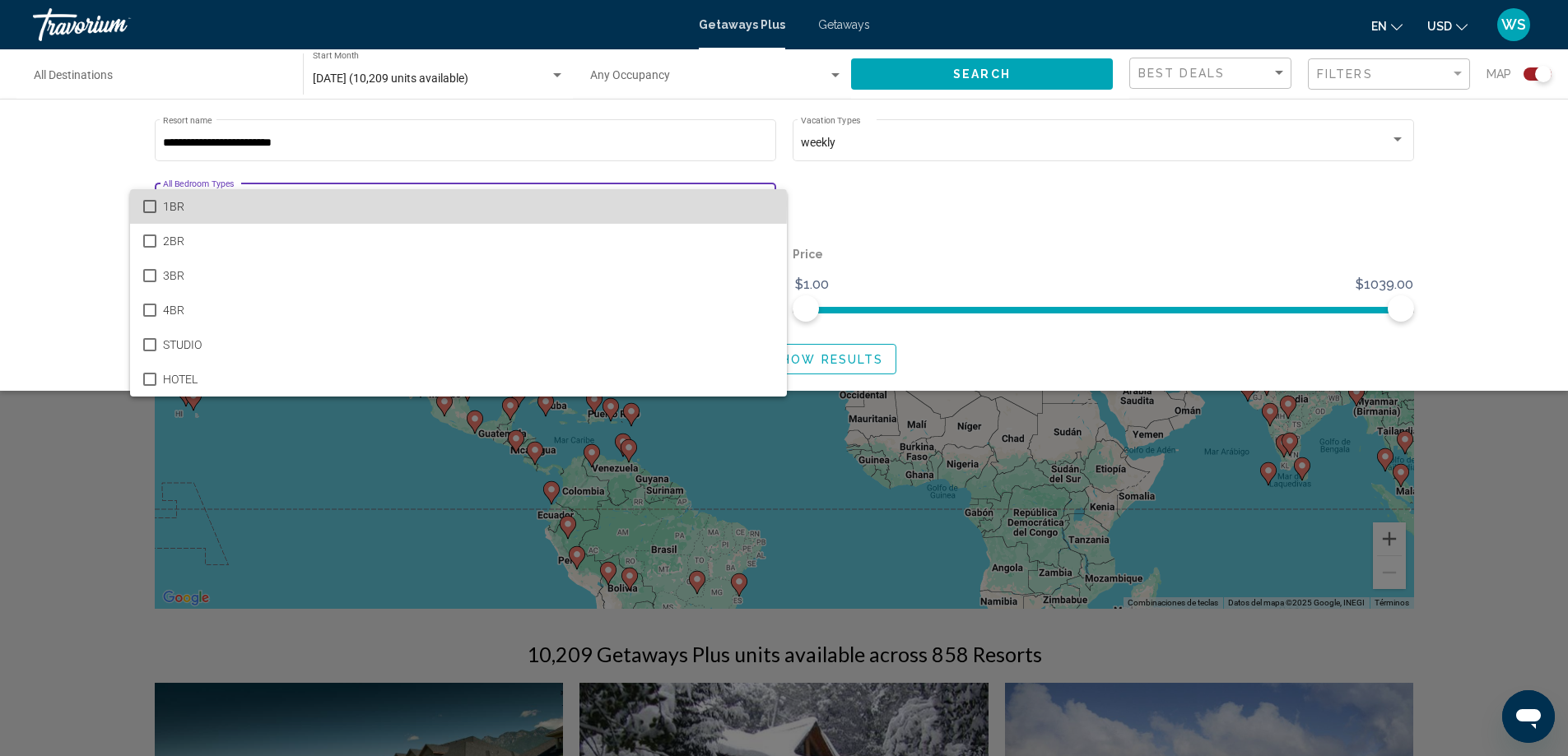
click at [147, 205] on mat-pseudo-checkbox at bounding box center [150, 207] width 14 height 14
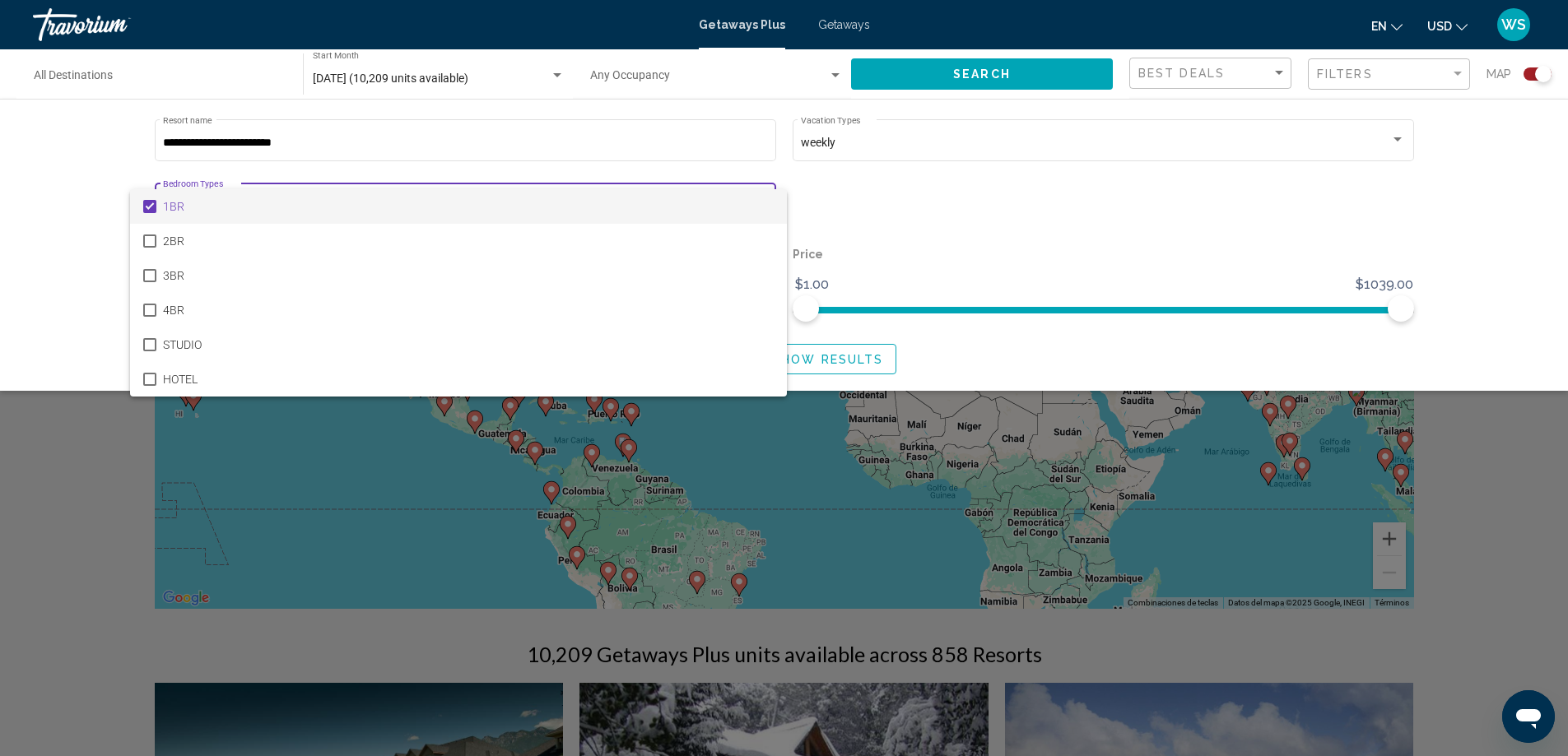
click at [944, 255] on div at bounding box center [784, 378] width 1568 height 756
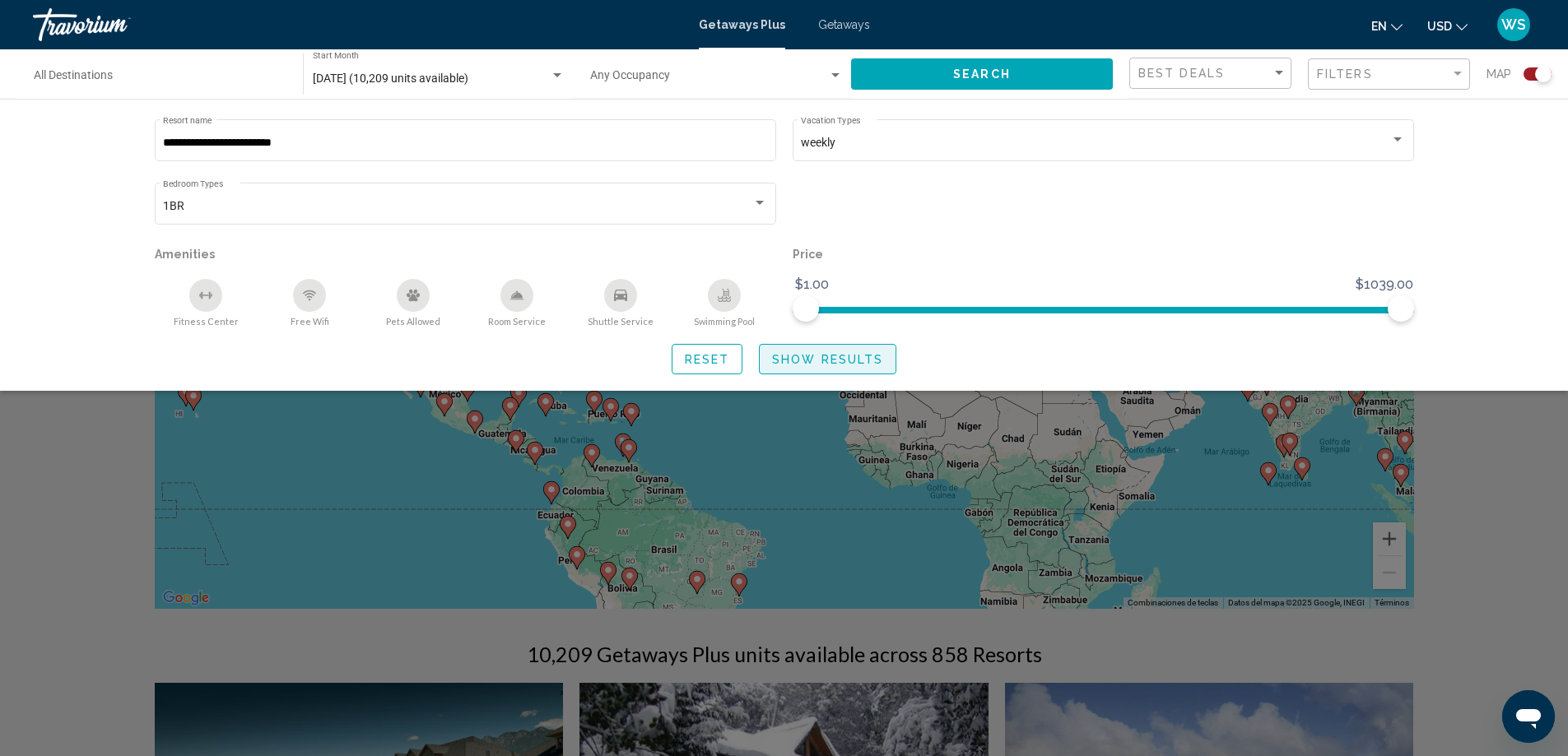
click at [813, 360] on span "Show Results" at bounding box center [827, 360] width 111 height 14
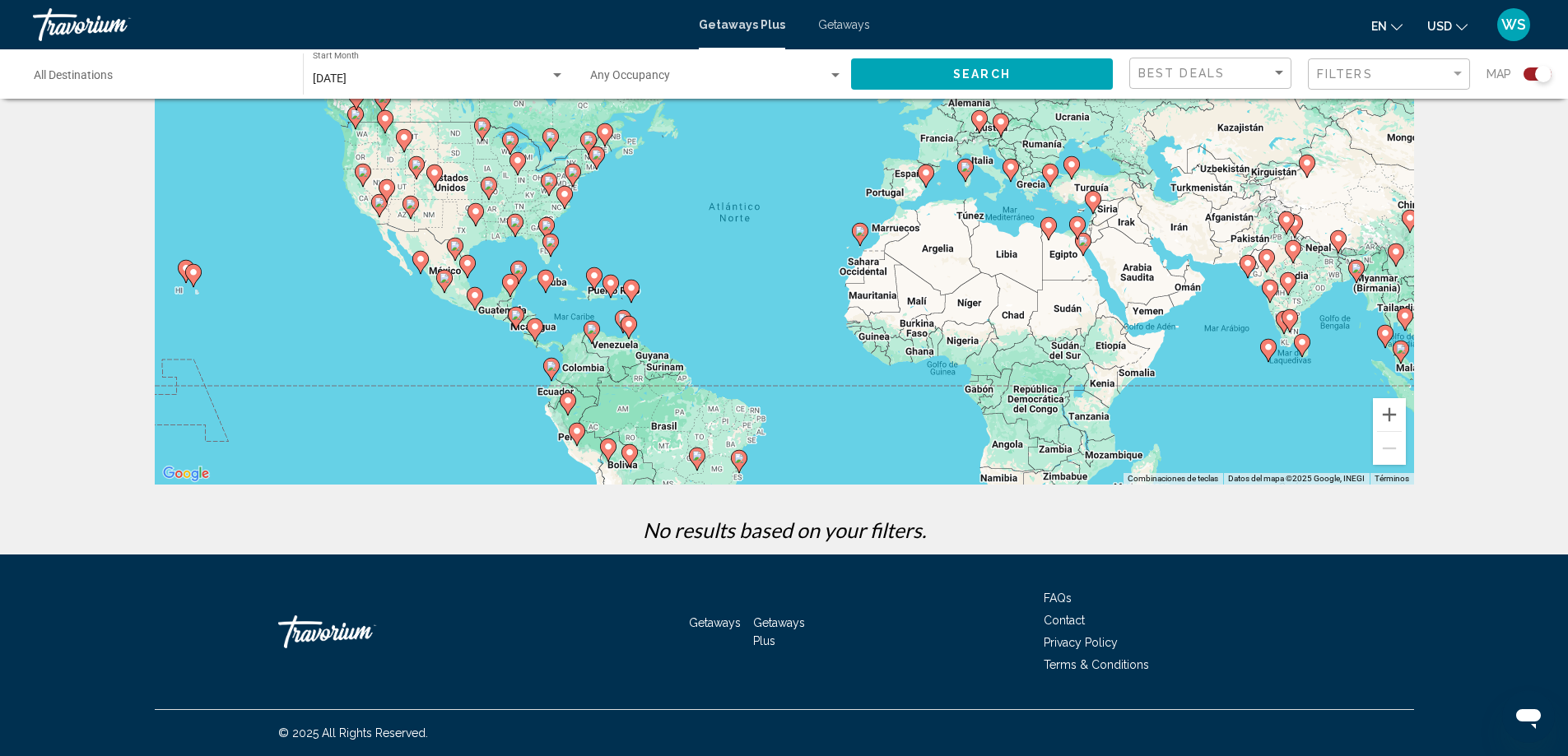
click at [729, 361] on div "Para activar la función de arrastre con el teclado, pulsa Alt + Intro. Cuando h…" at bounding box center [784, 238] width 1260 height 494
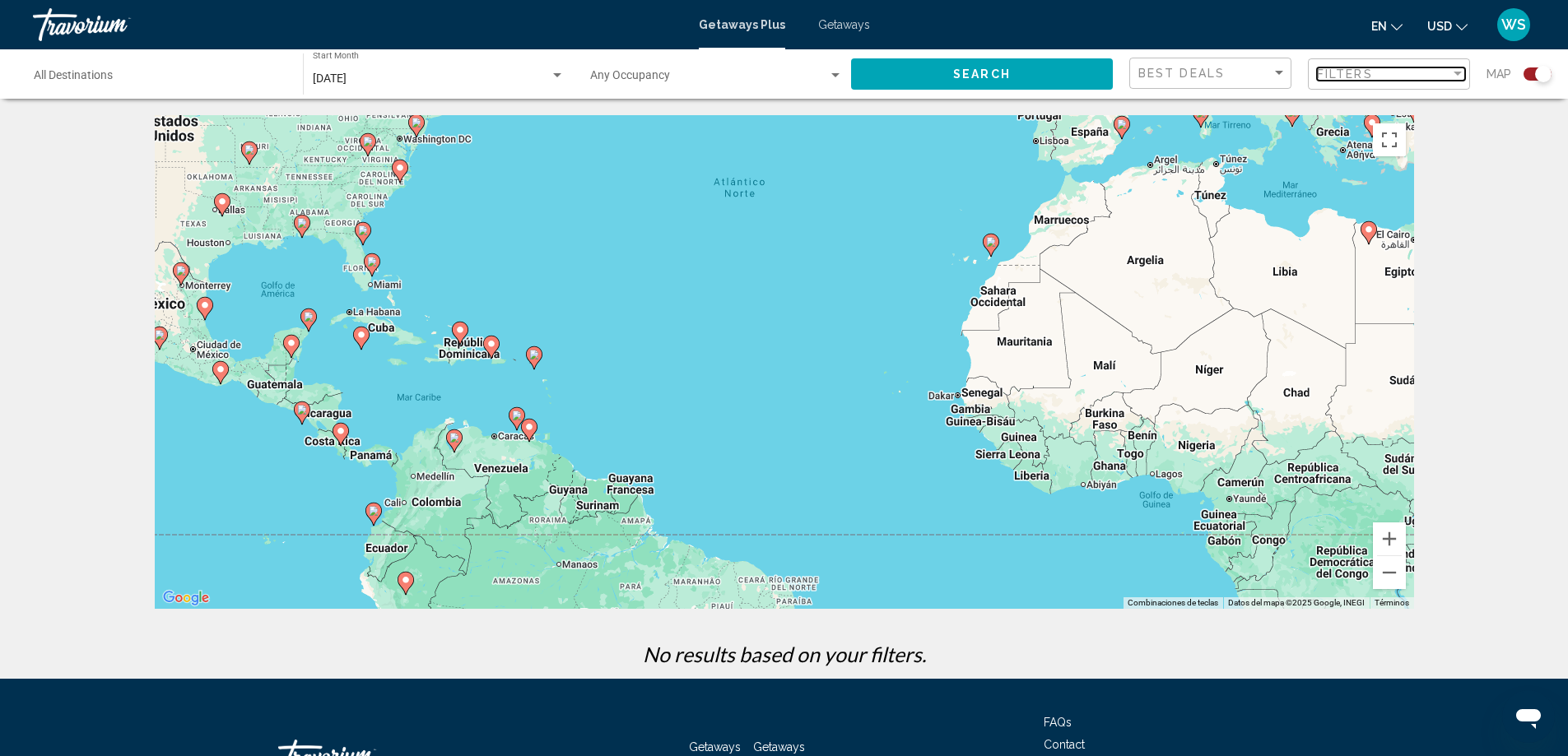
click at [1453, 78] on div "Filter" at bounding box center [1457, 74] width 15 height 14
